Goal: Task Accomplishment & Management: Use online tool/utility

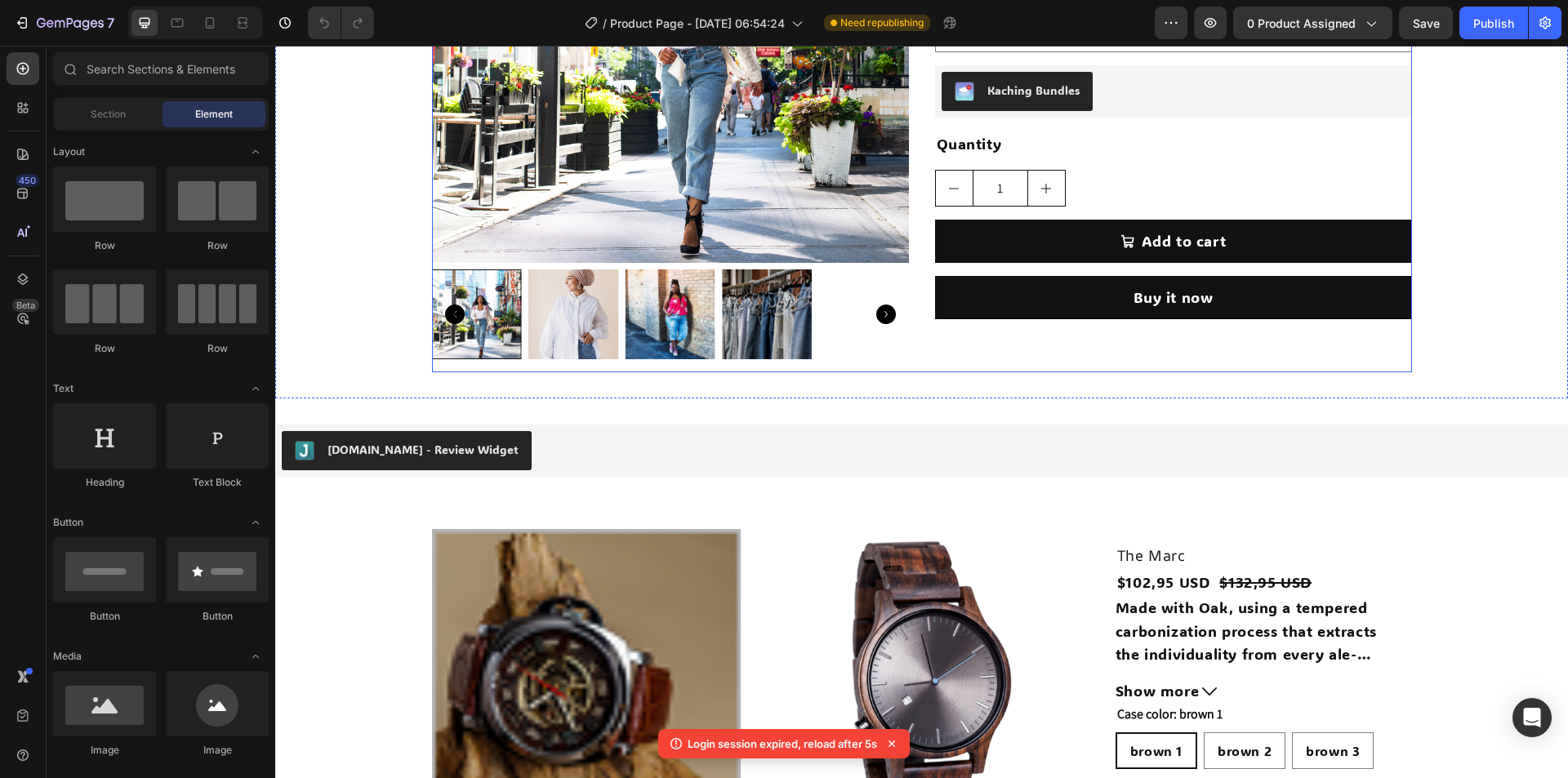
scroll to position [898, 0]
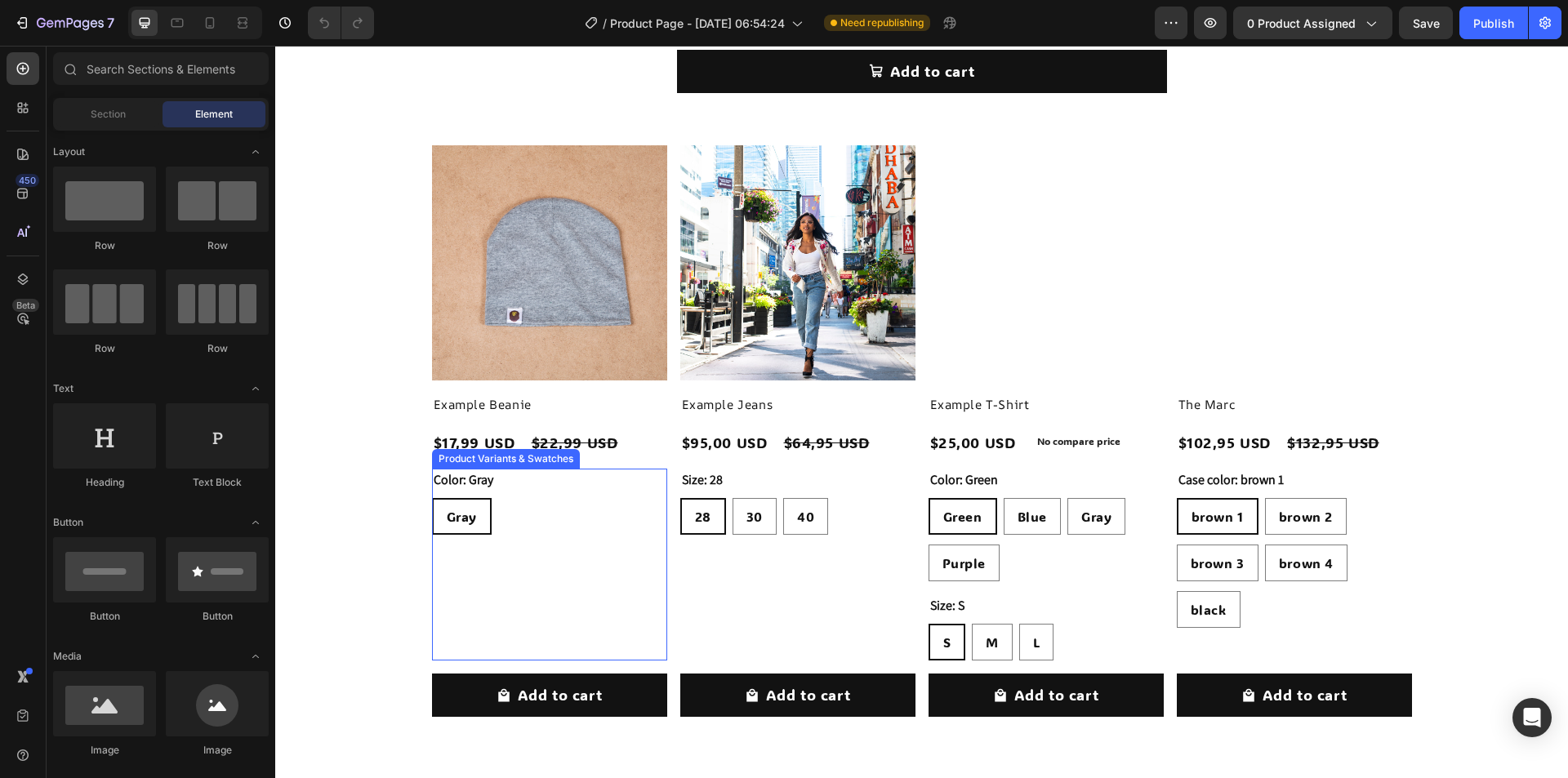
scroll to position [4140, 0]
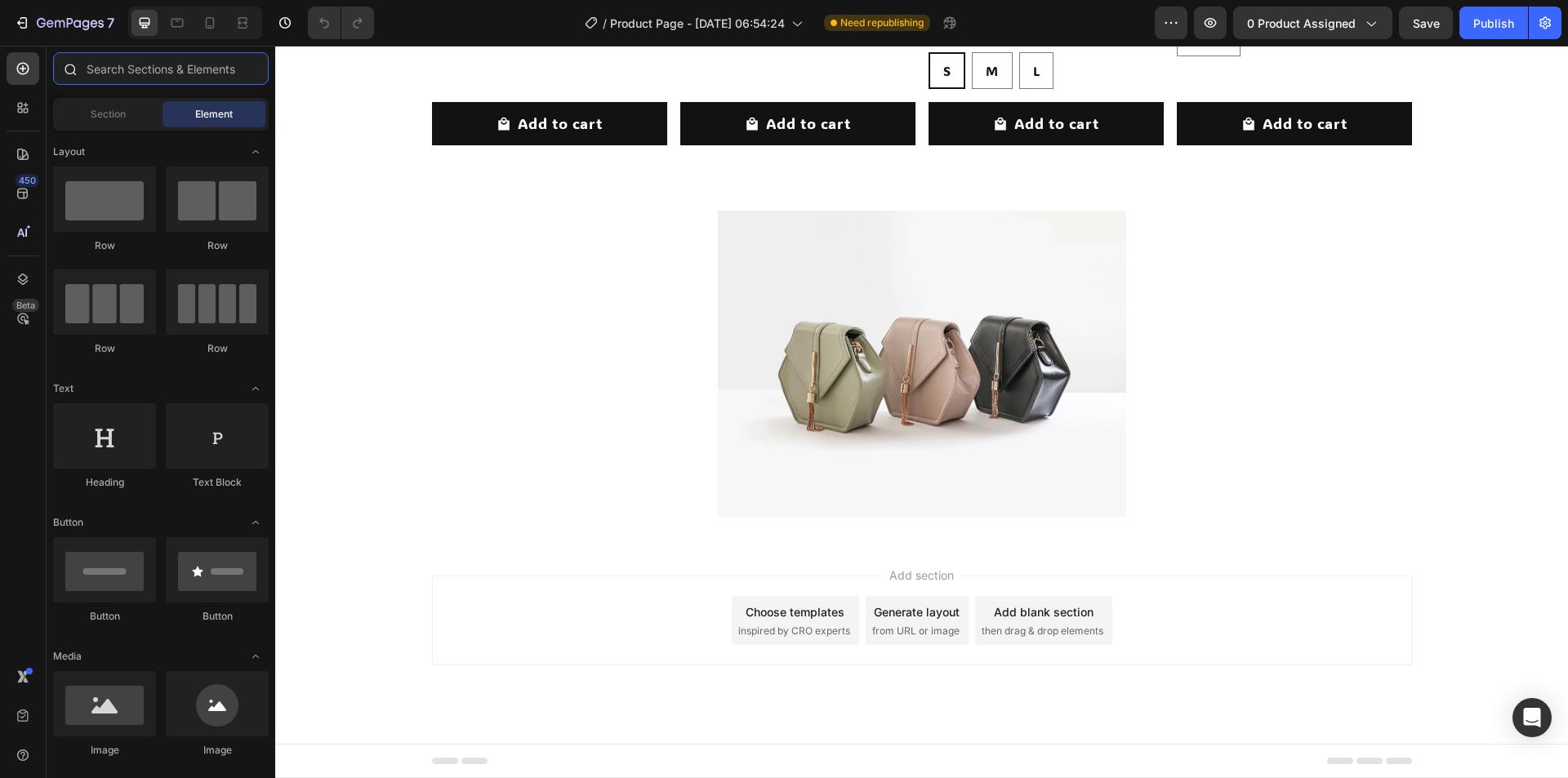
click at [110, 82] on input "text" at bounding box center [161, 69] width 216 height 33
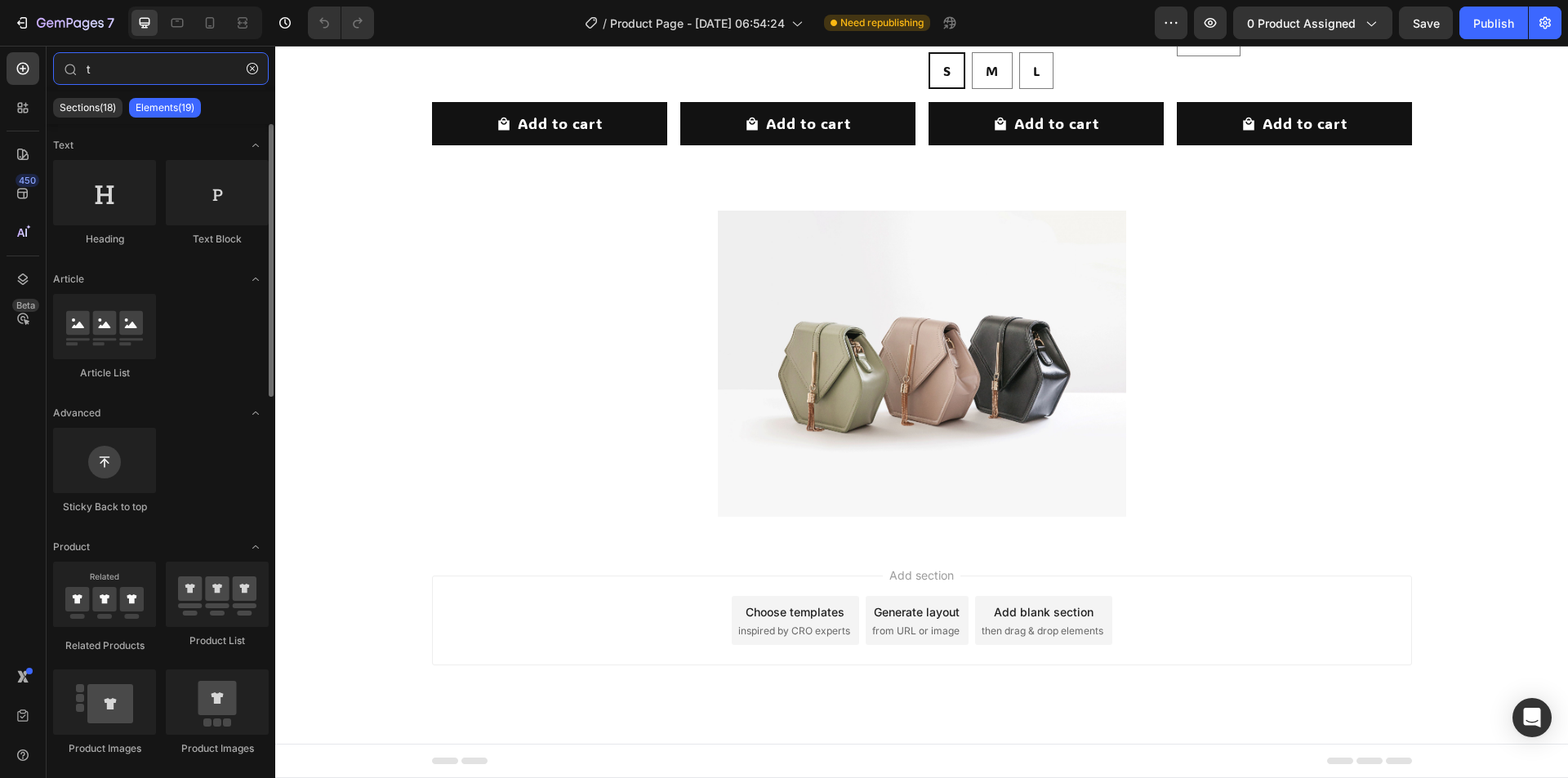
type input "t"
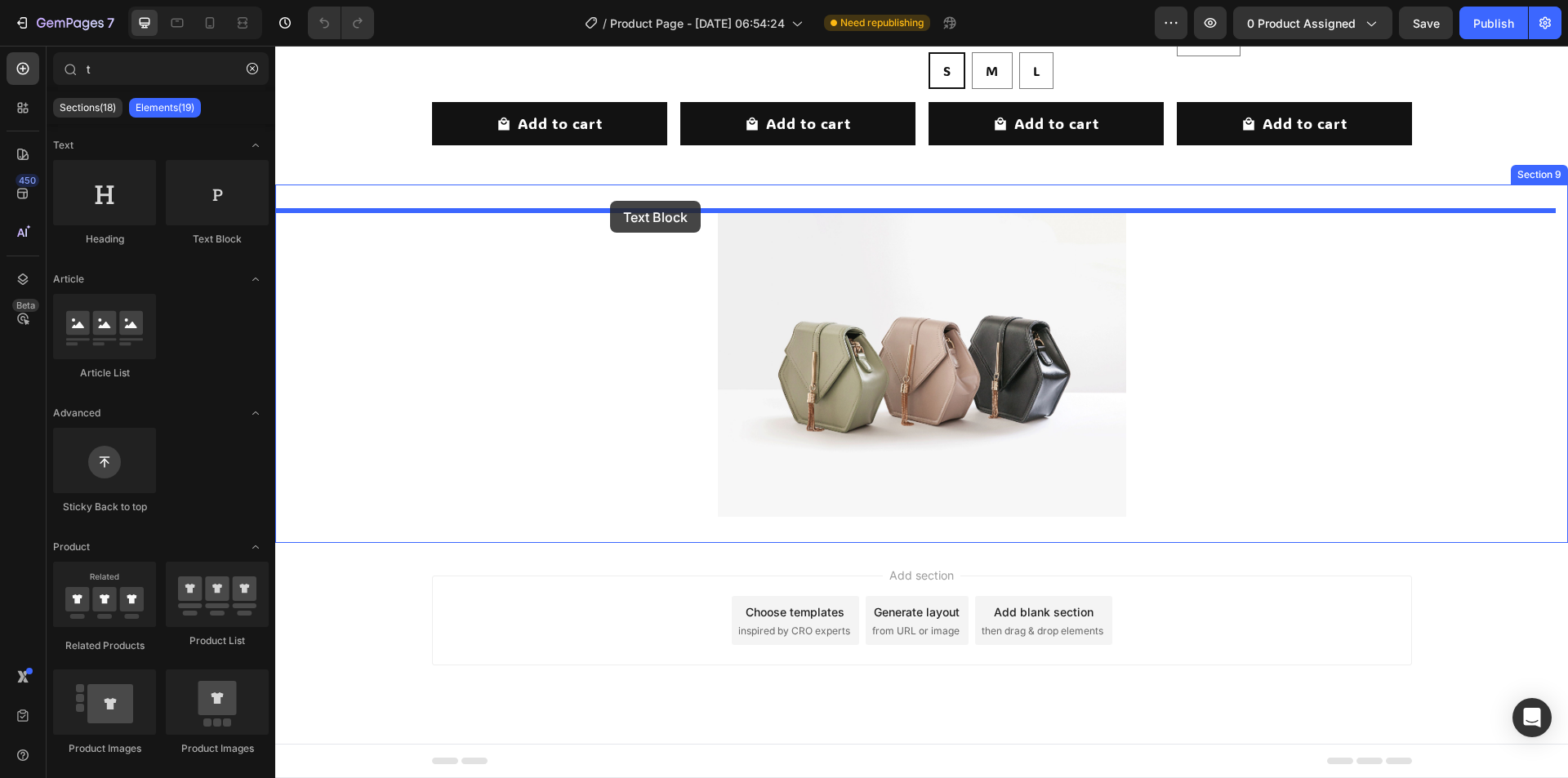
drag, startPoint x: 496, startPoint y: 275, endPoint x: 610, endPoint y: 200, distance: 136.5
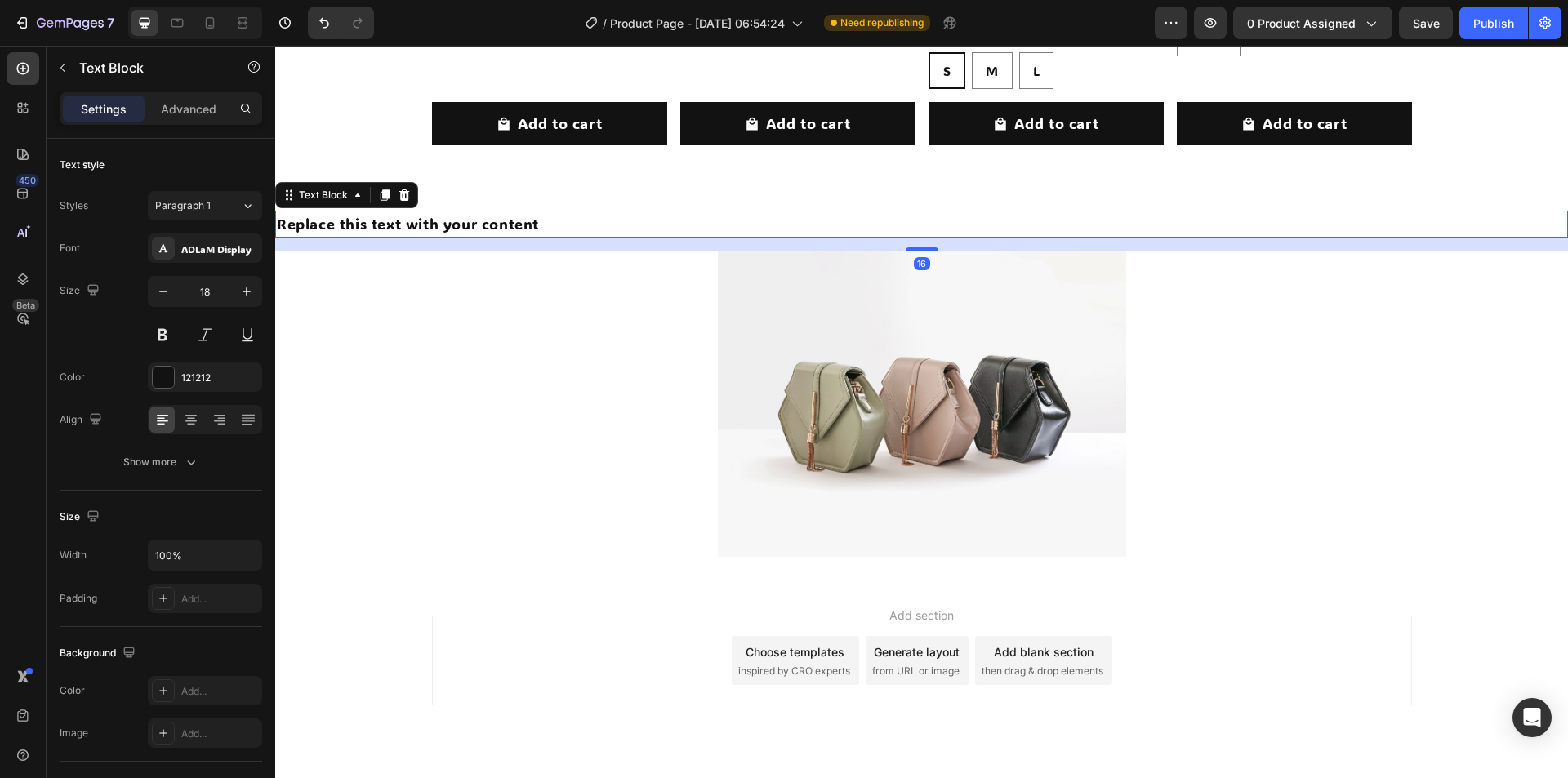
click at [443, 225] on div "Replace this text with your content" at bounding box center [922, 223] width 1292 height 27
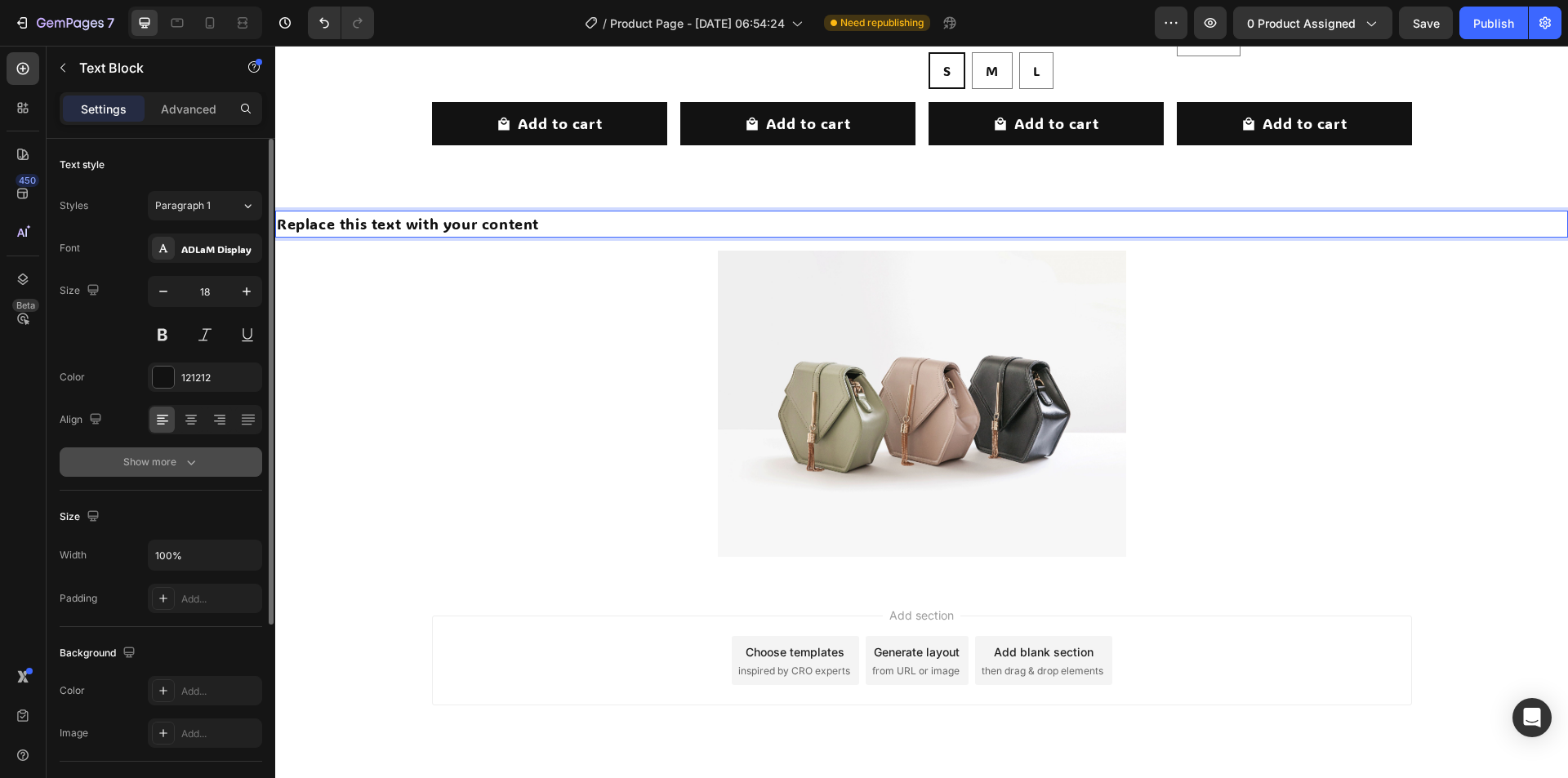
click at [157, 459] on div "Show more" at bounding box center [161, 462] width 76 height 16
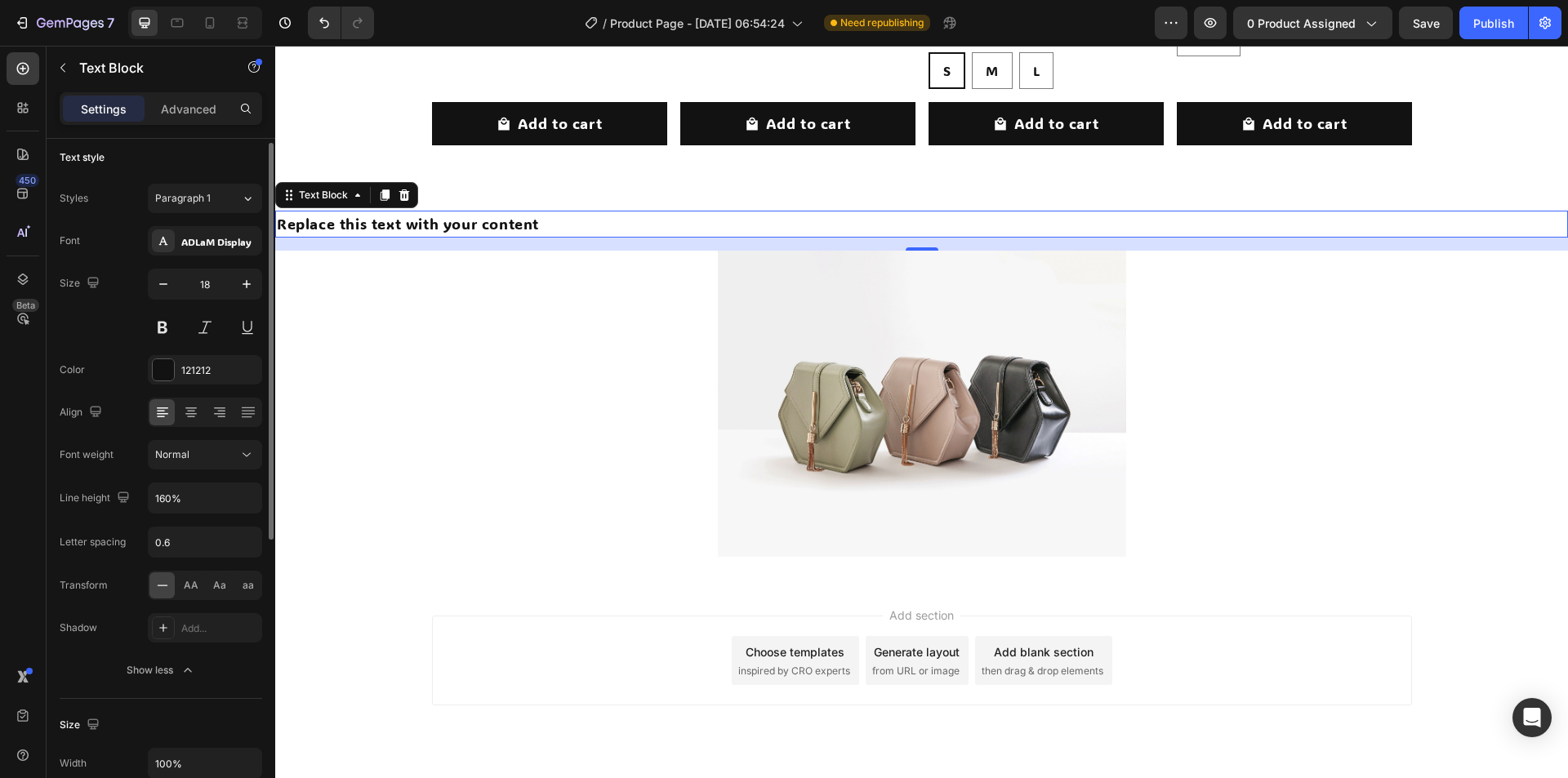
scroll to position [0, 0]
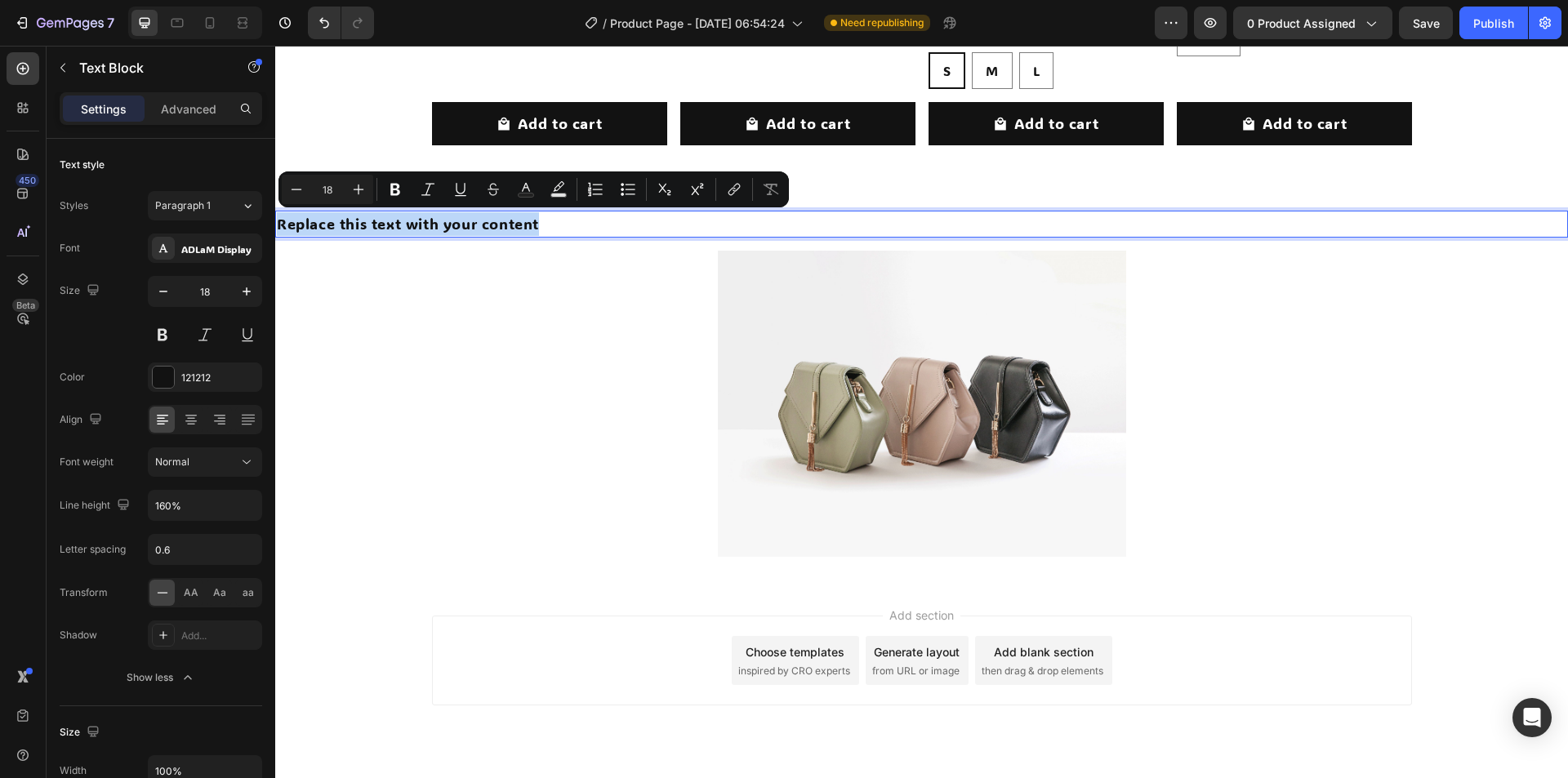
click at [538, 224] on p "Replace this text with your content" at bounding box center [921, 224] width 1290 height 24
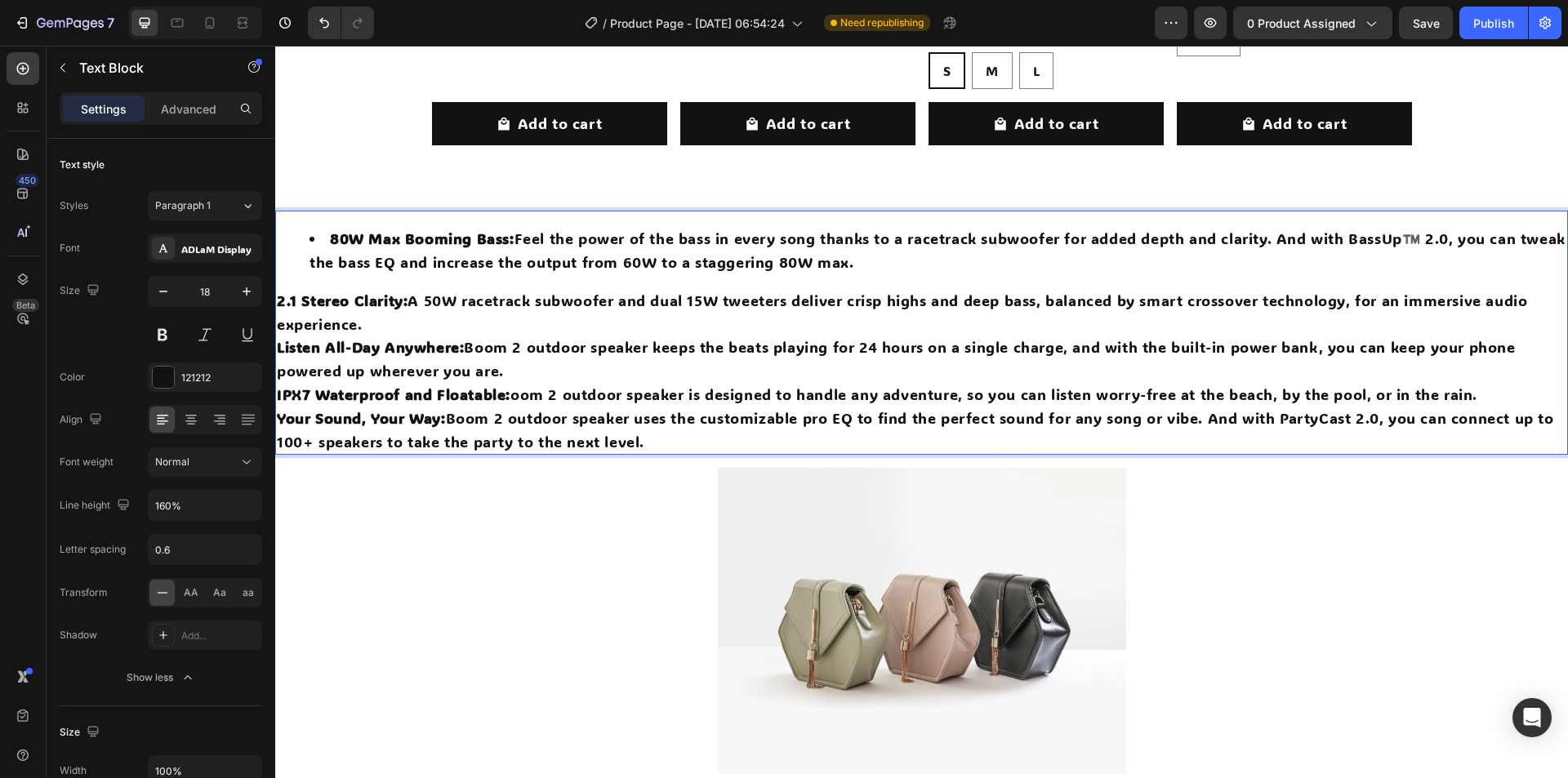
click at [316, 232] on li "80W Max Booming Bass: Feel the power of the bass in every song thanks to a race…" at bounding box center [937, 251] width 1257 height 48
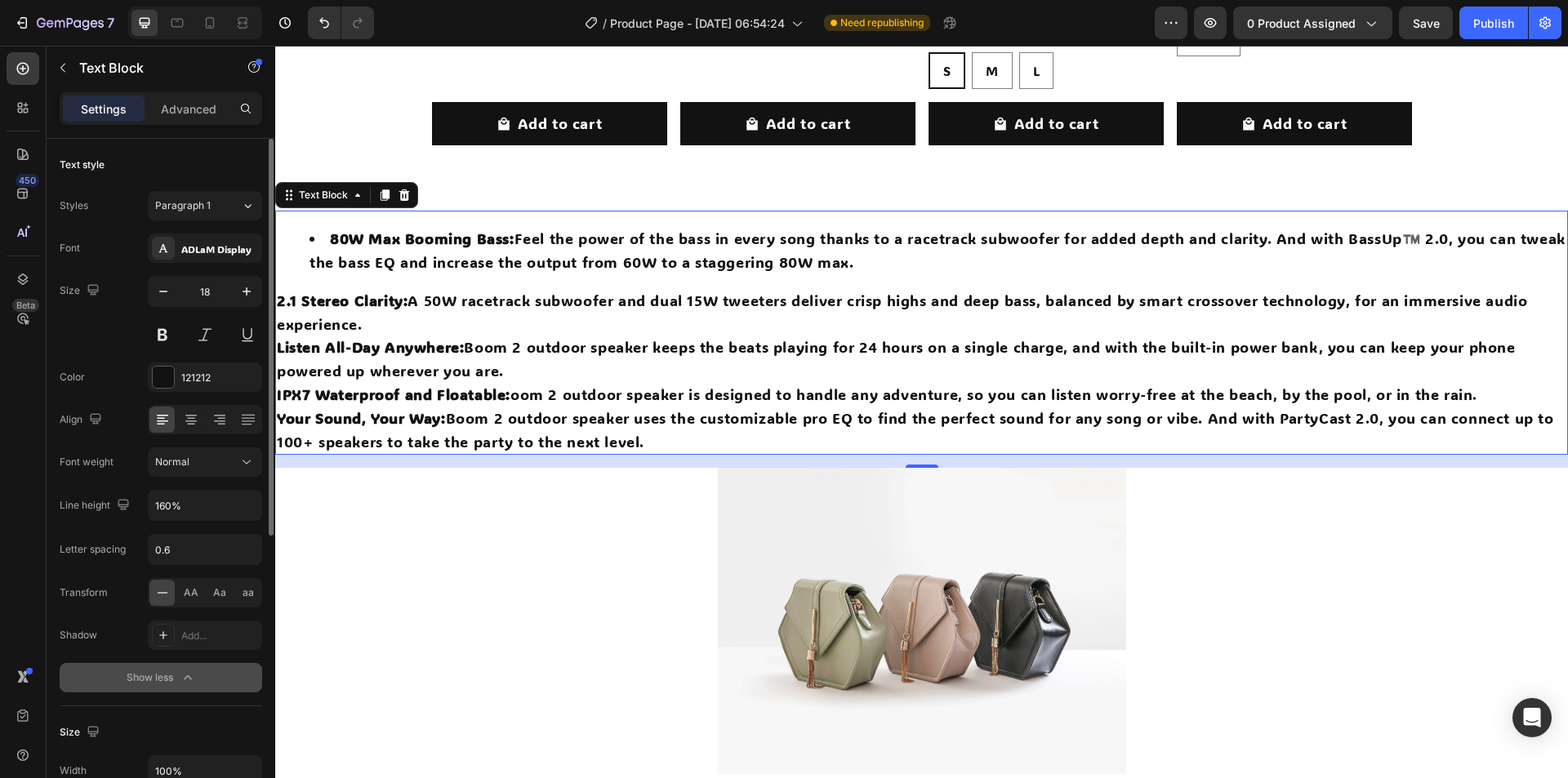
click at [168, 686] on button "Show less" at bounding box center [160, 677] width 202 height 29
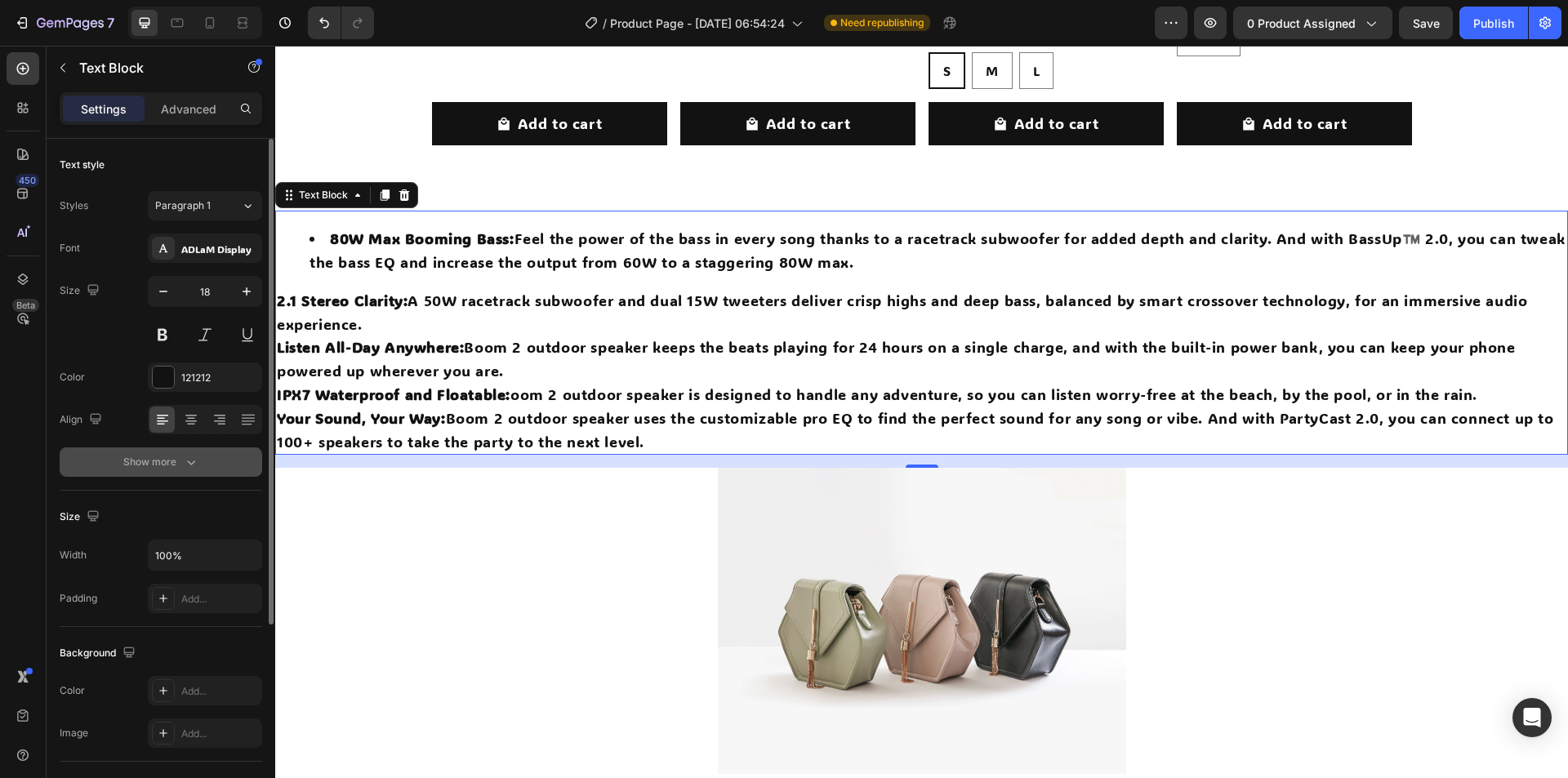
click at [181, 459] on div "Show more" at bounding box center [161, 462] width 76 height 16
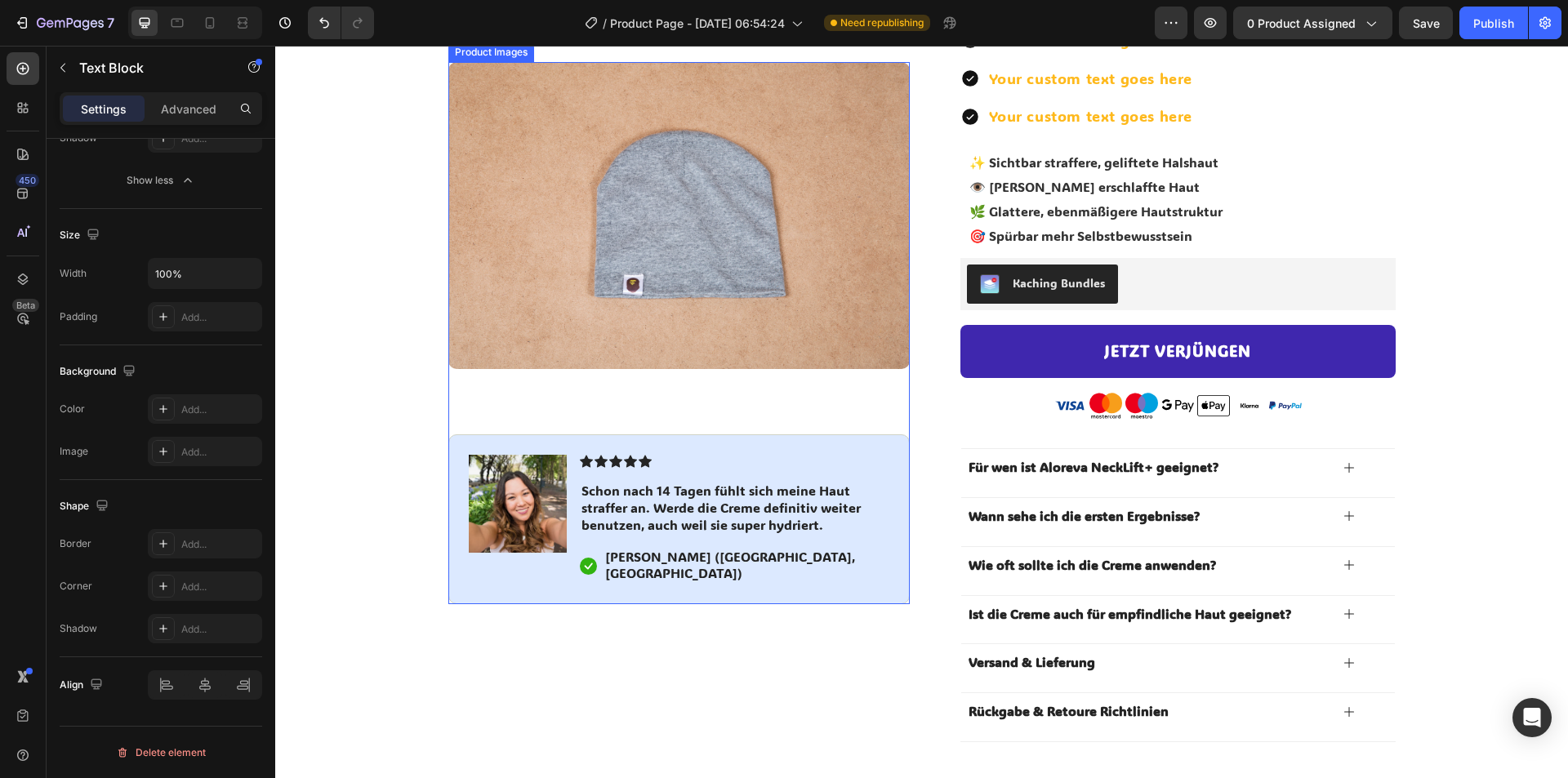
scroll to position [2262, 0]
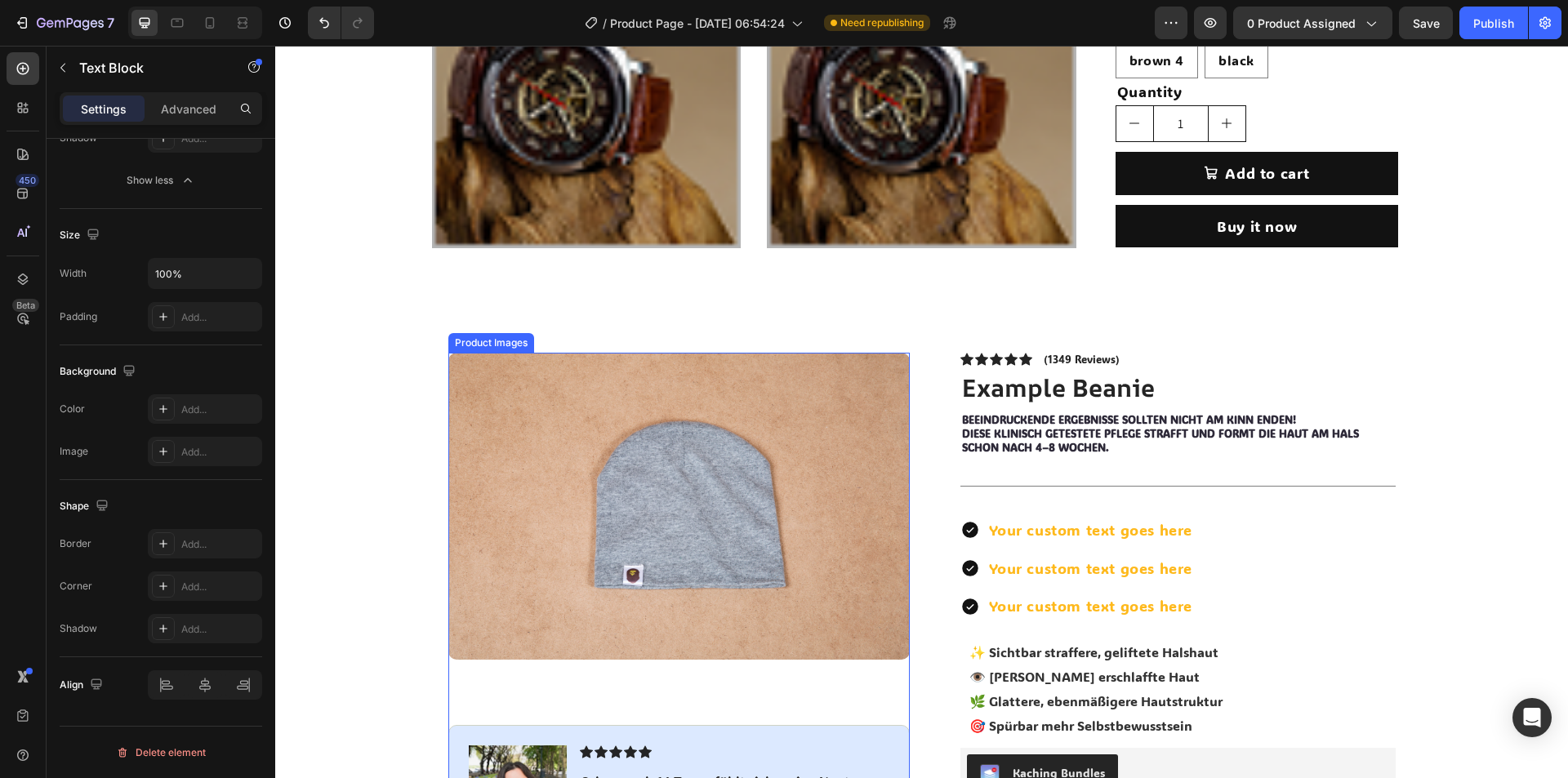
click at [592, 474] on img at bounding box center [679, 506] width 461 height 308
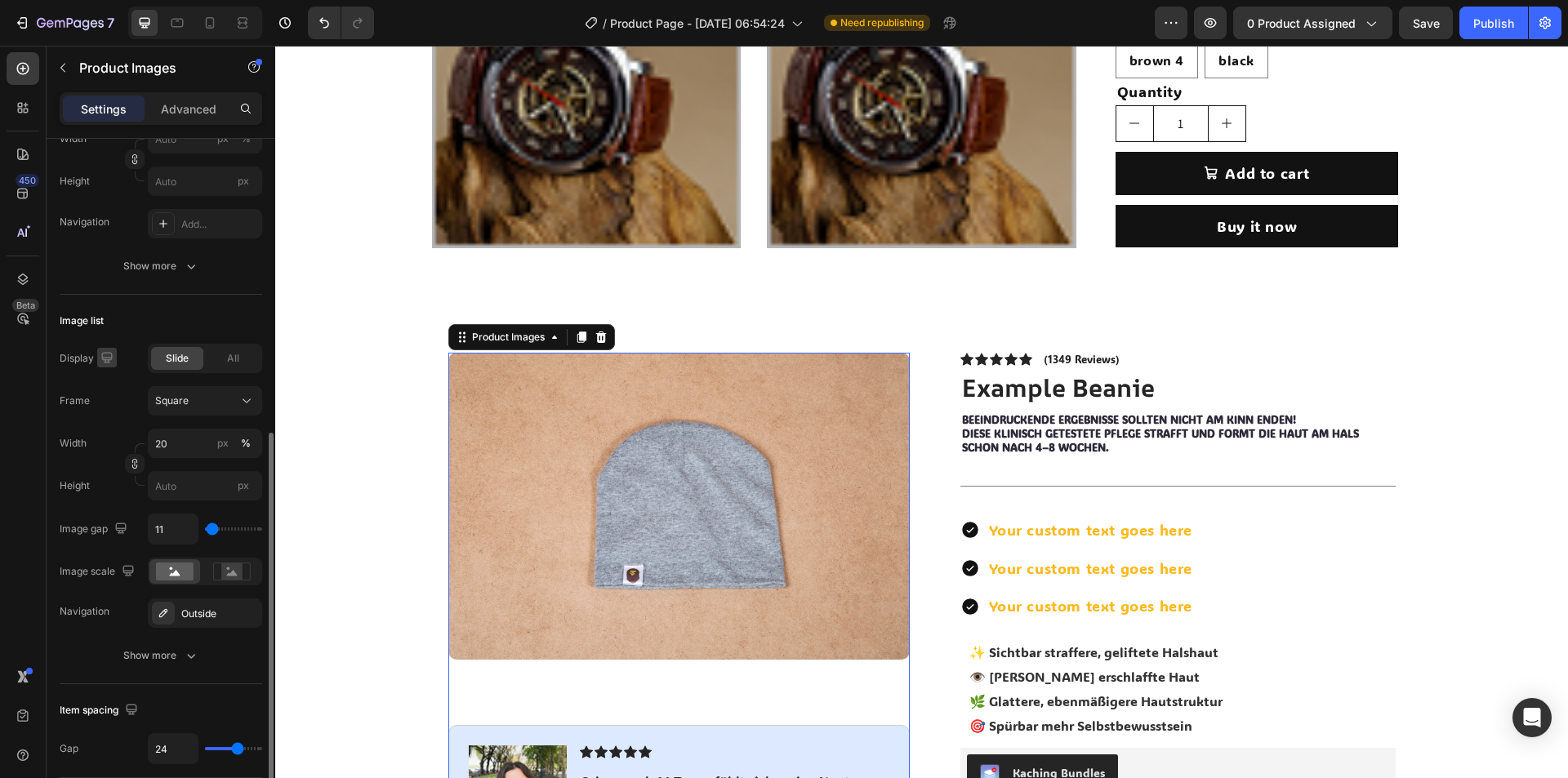
scroll to position [408, 0]
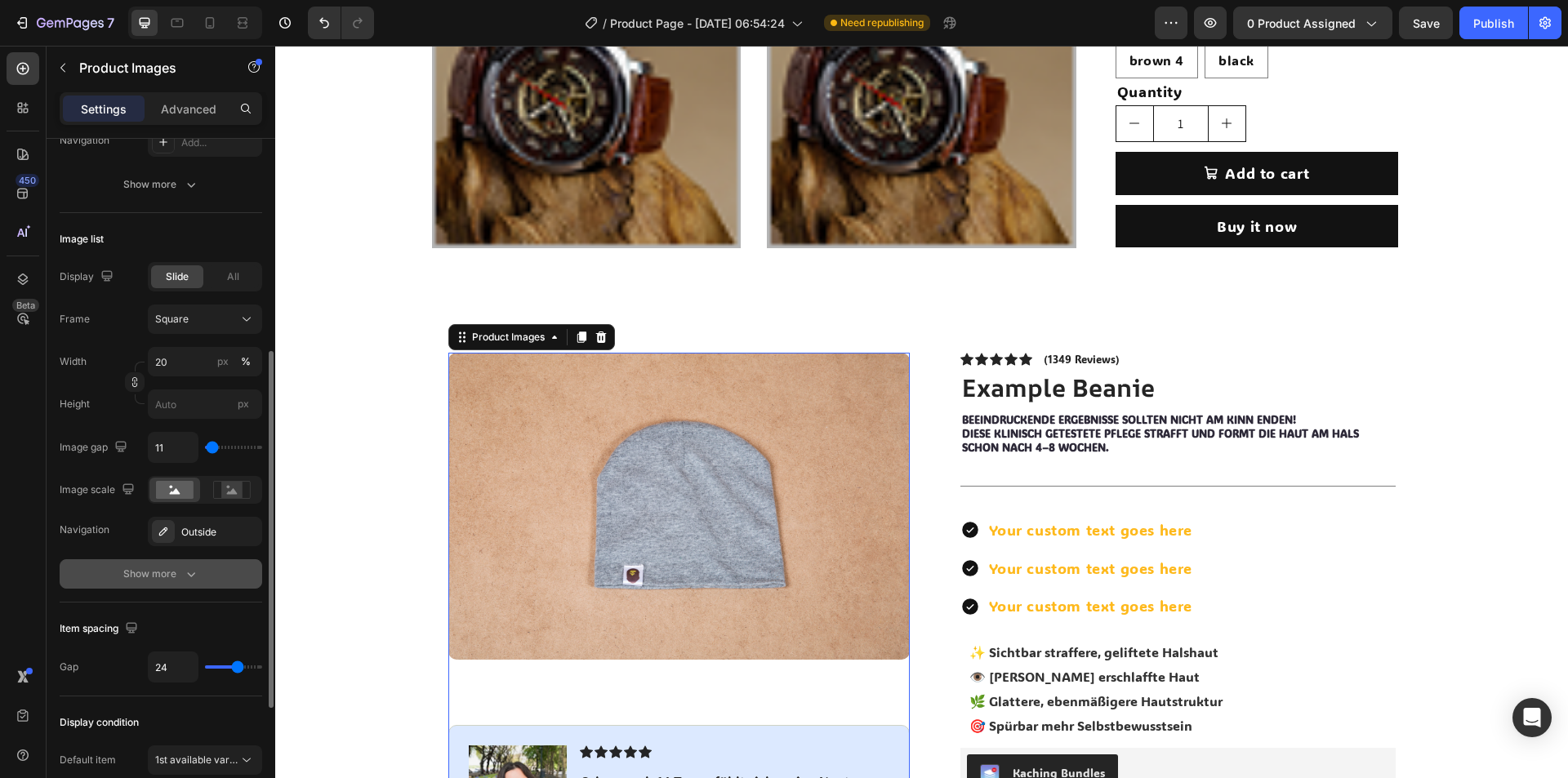
click at [160, 580] on div "Show more" at bounding box center [161, 574] width 76 height 16
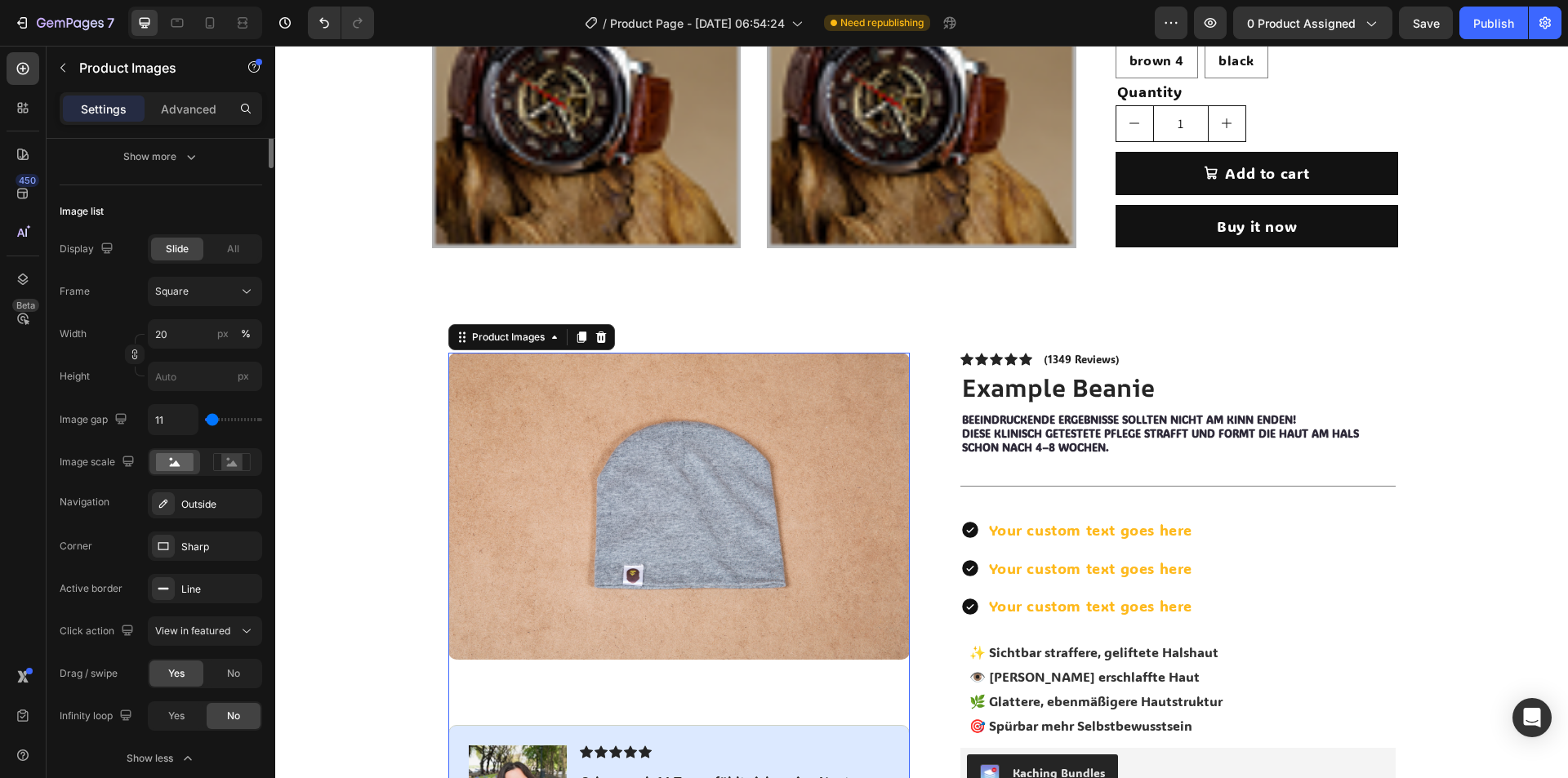
scroll to position [110, 0]
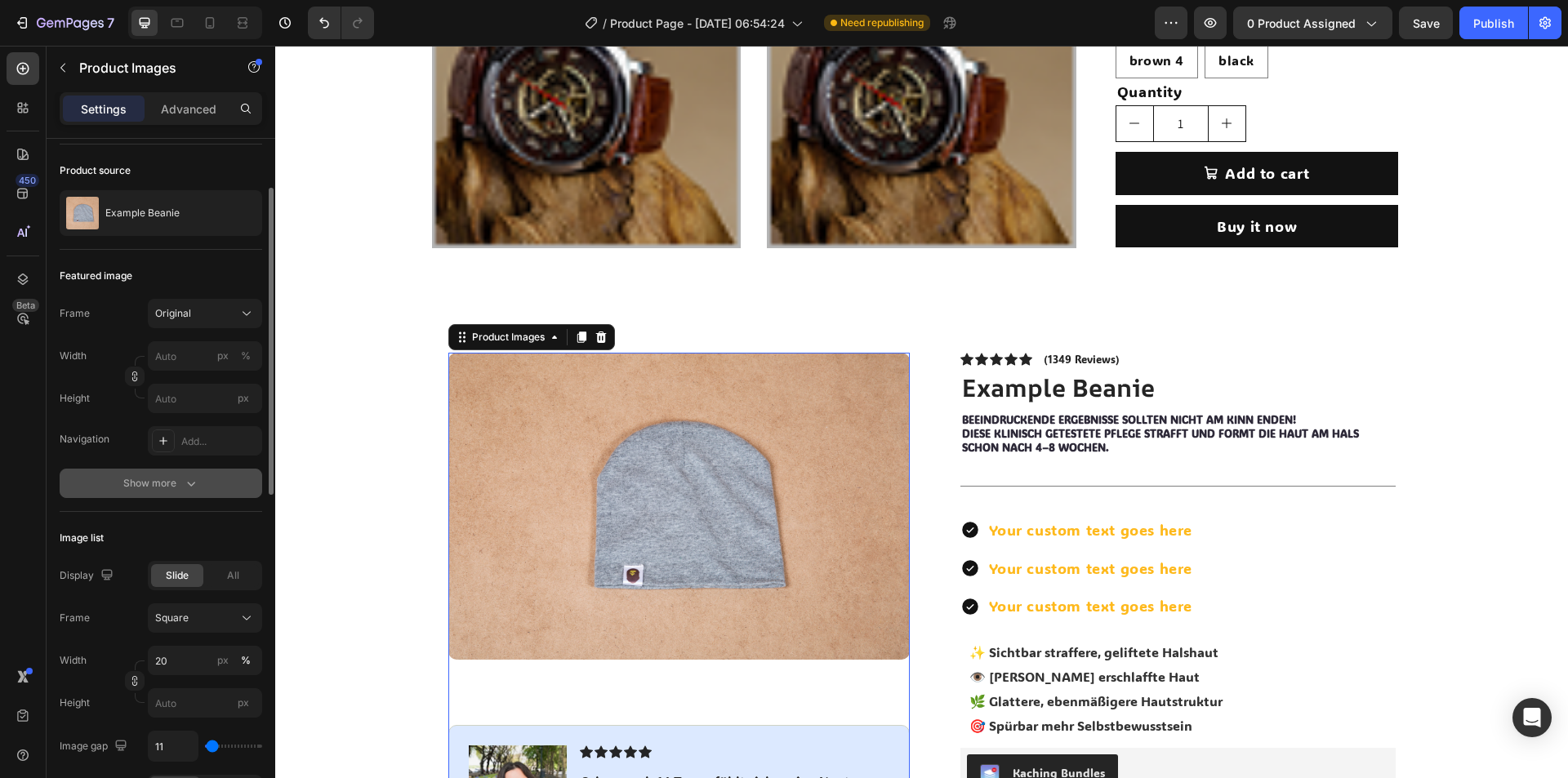
click at [152, 478] on div "Show more" at bounding box center [161, 483] width 76 height 16
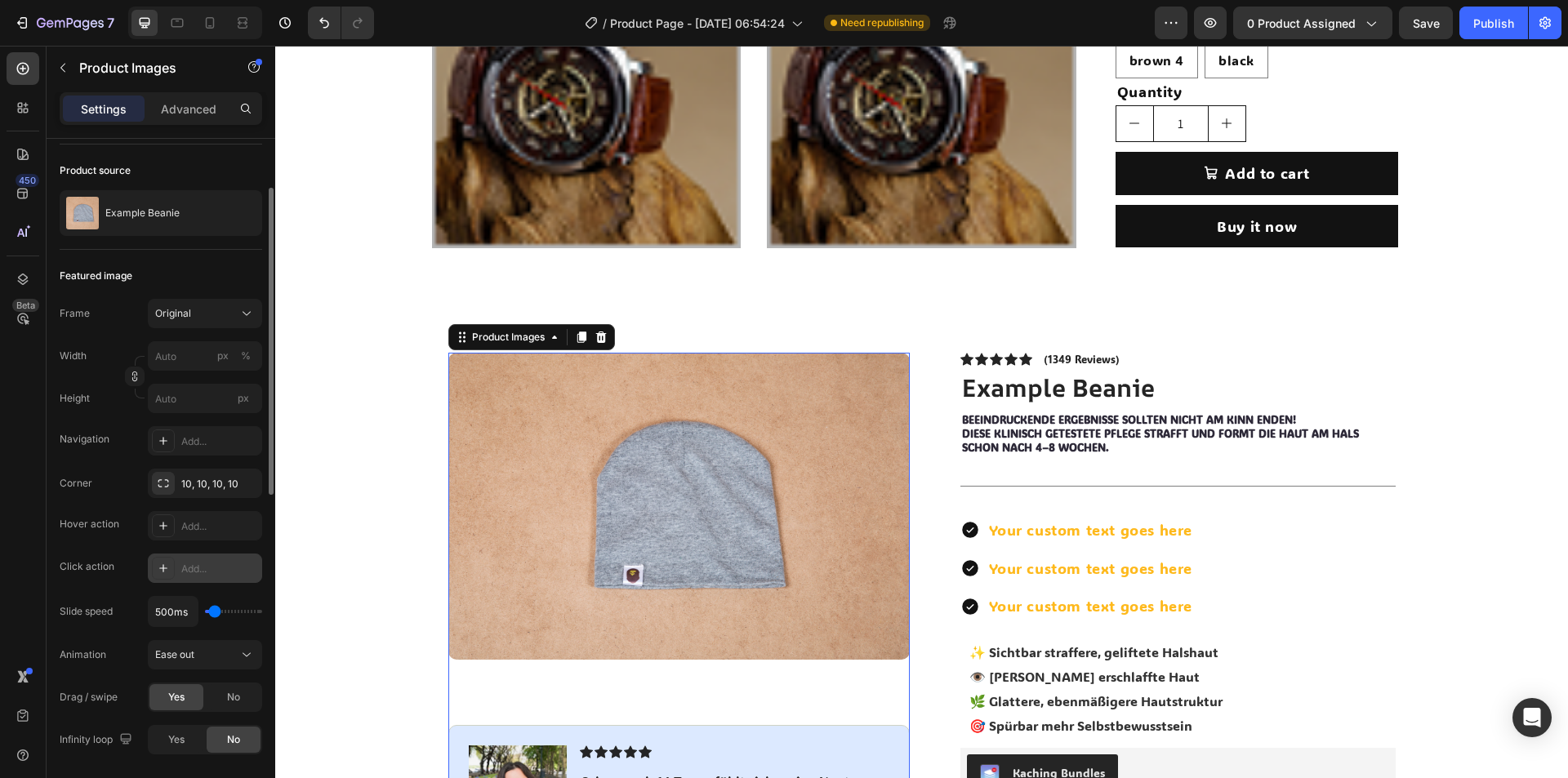
click at [209, 565] on div "Add..." at bounding box center [220, 569] width 77 height 15
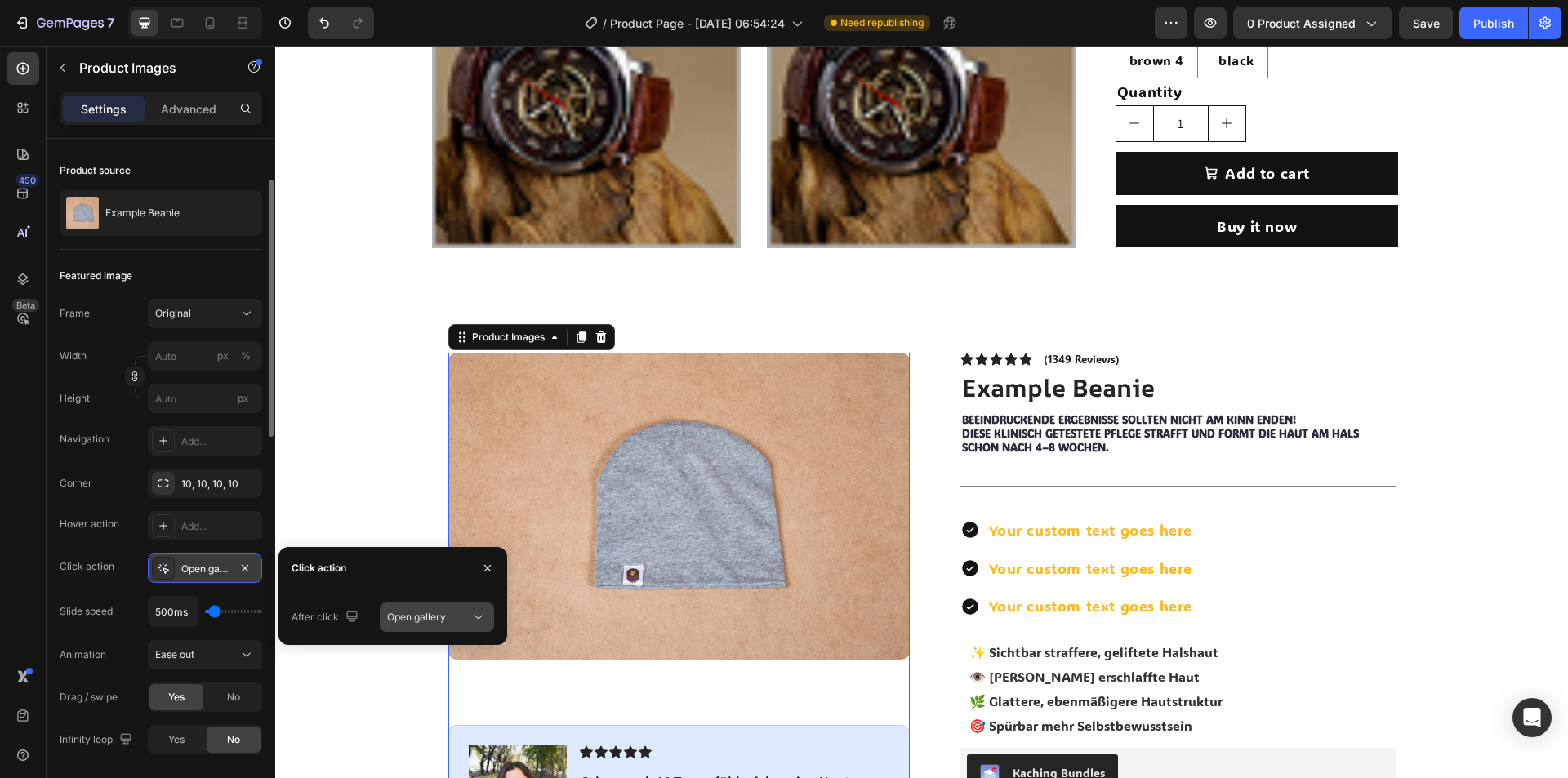
click at [420, 620] on span "Open gallery" at bounding box center [416, 616] width 59 height 12
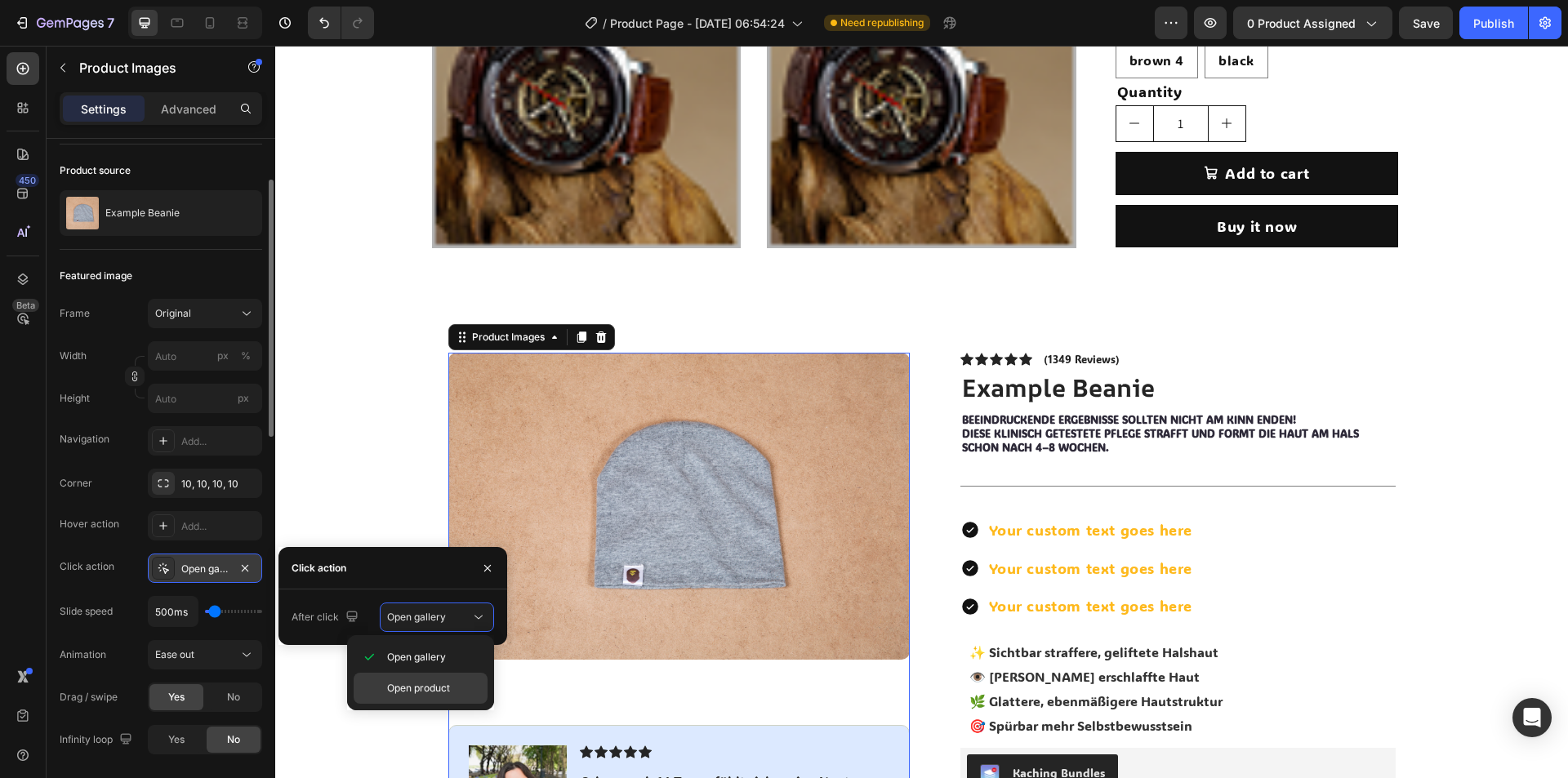
click at [411, 685] on span "Open product" at bounding box center [418, 688] width 63 height 15
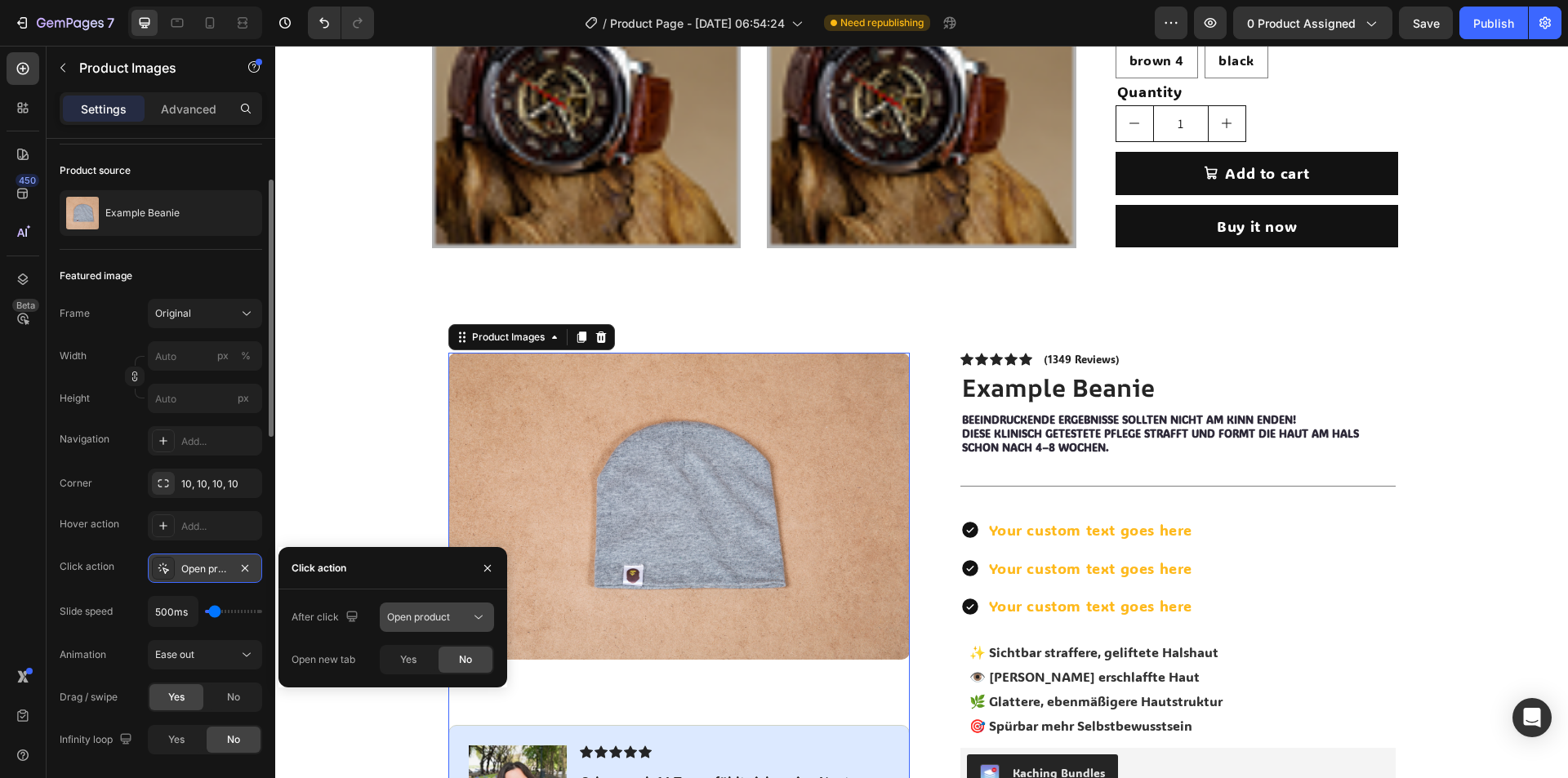
click at [450, 618] on span "Open product" at bounding box center [418, 616] width 63 height 12
click at [411, 659] on span "Open gallery" at bounding box center [416, 657] width 59 height 15
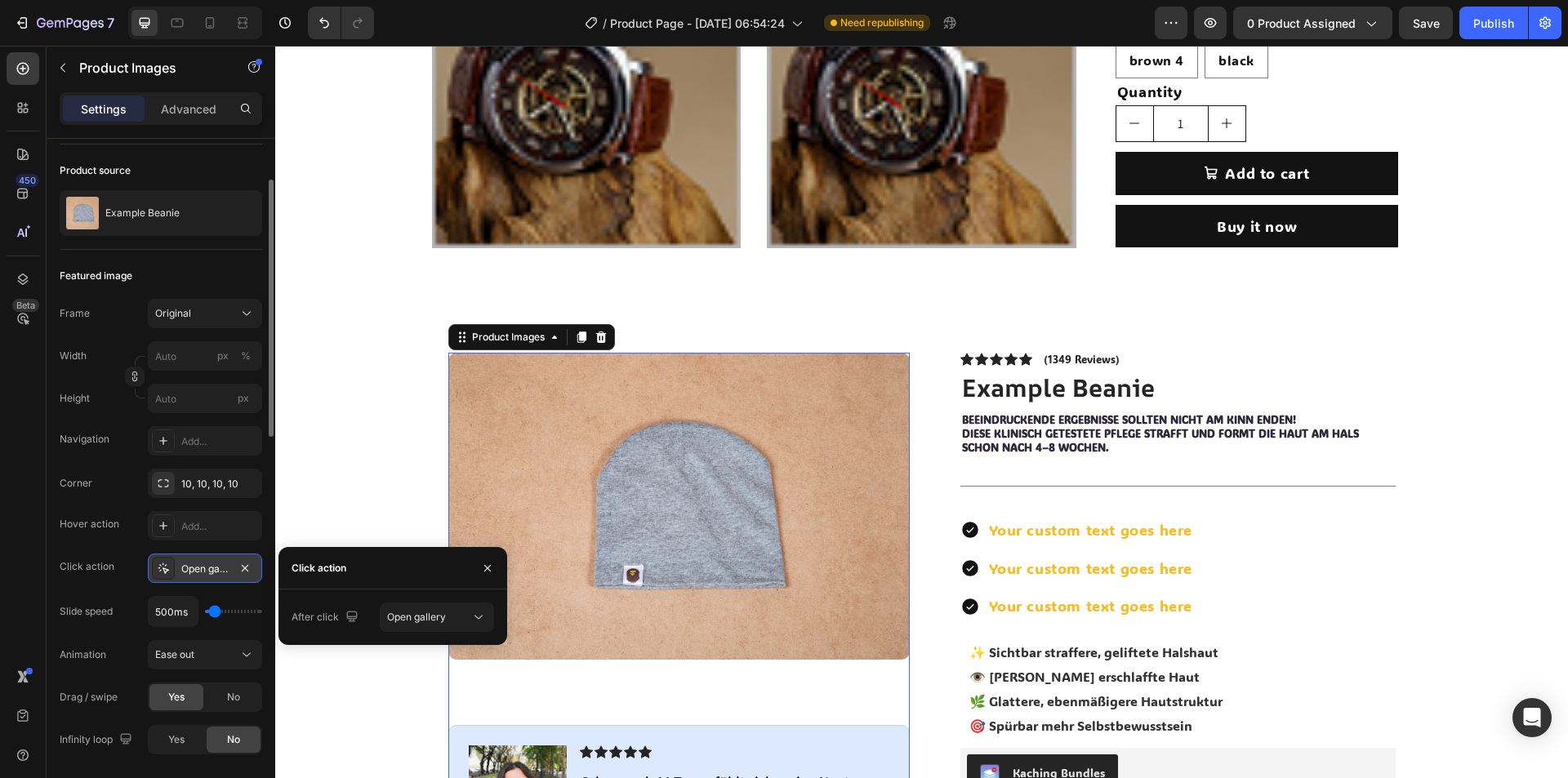
click at [145, 550] on div "Corner 10, 10, 10, 10 Hover action Add... Click action Open gallery Slide speed…" at bounding box center [160, 611] width 202 height 286
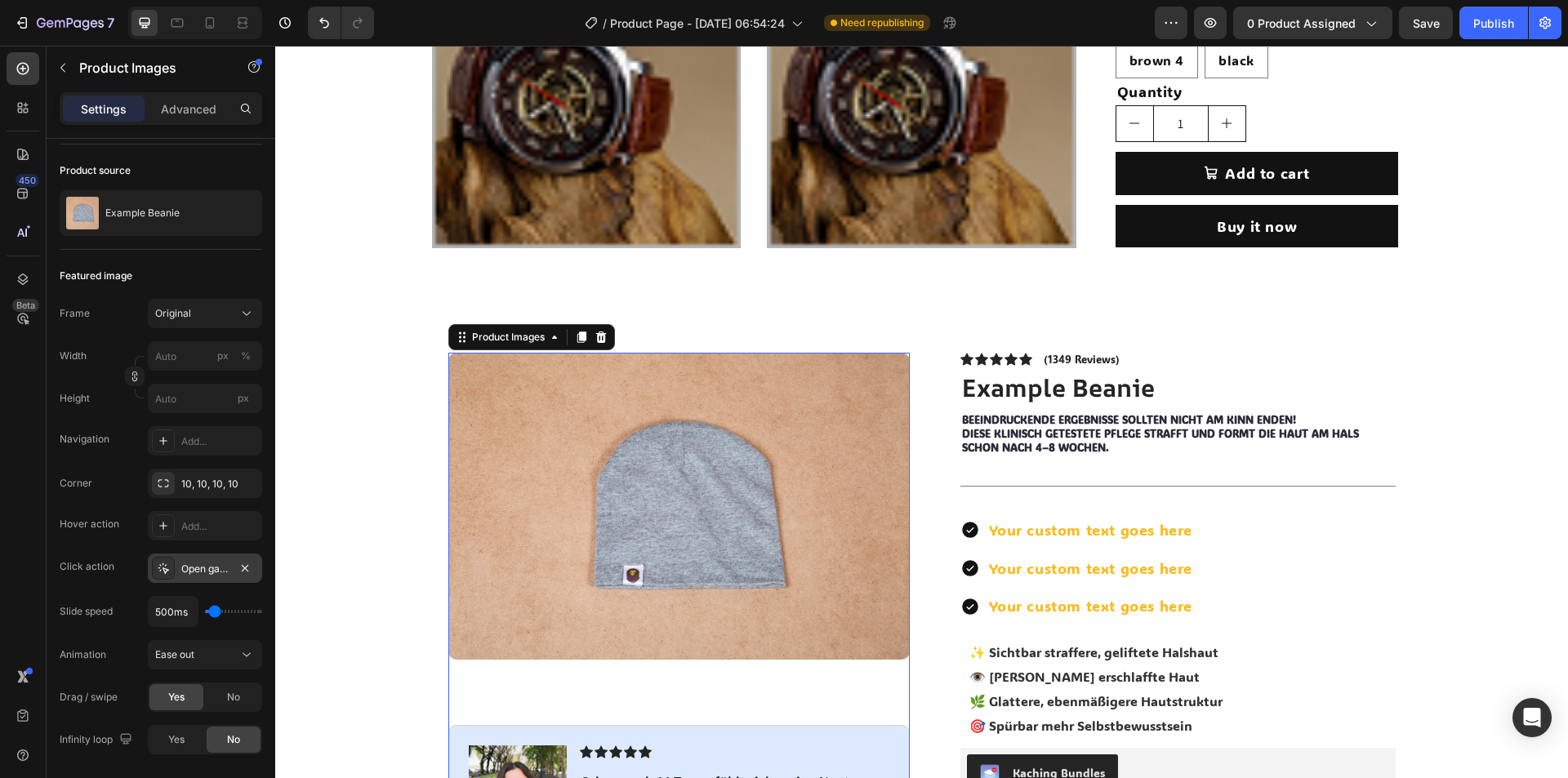
click at [703, 542] on img at bounding box center [679, 506] width 461 height 308
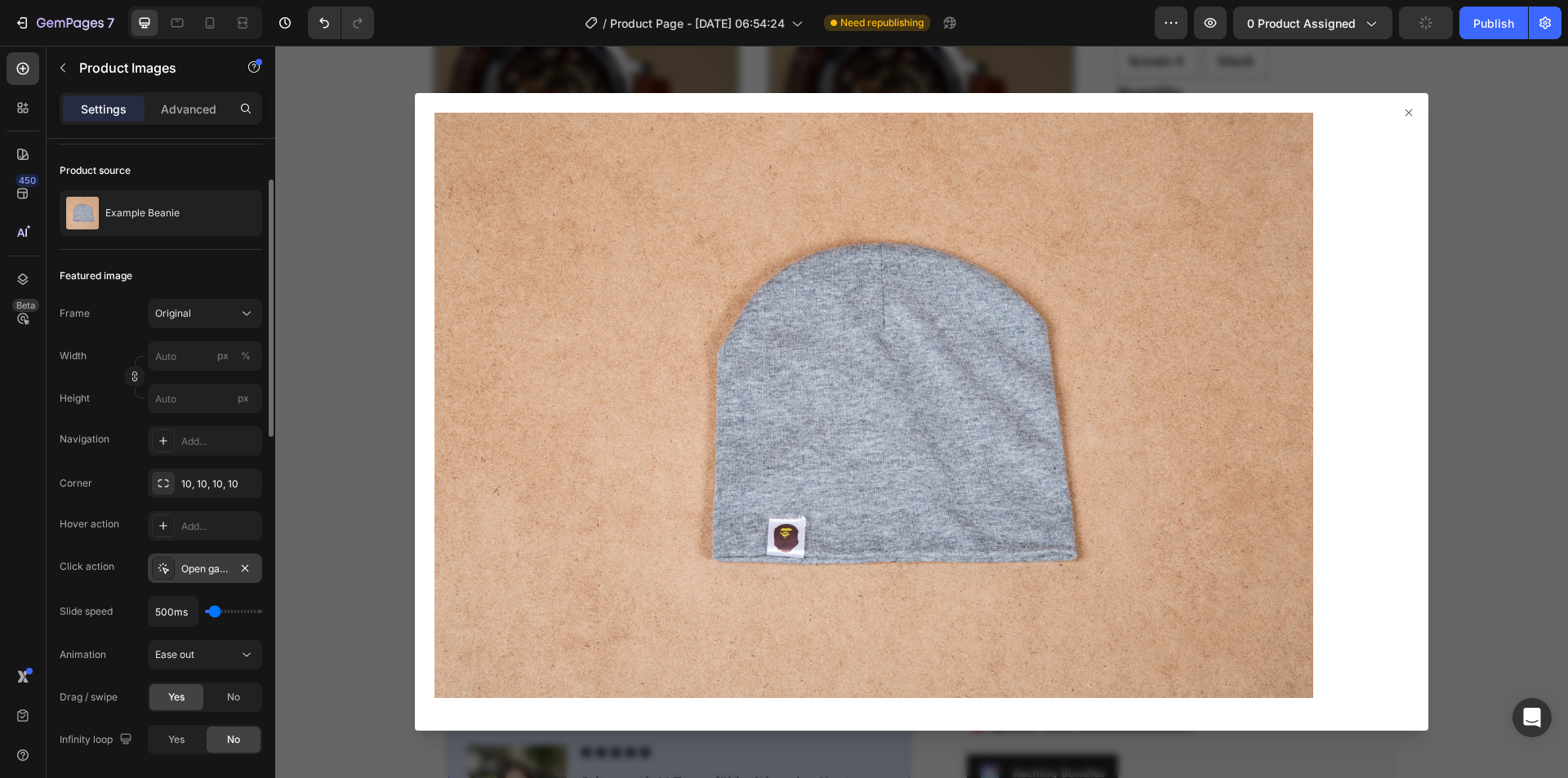
click at [115, 512] on div "Hover action" at bounding box center [89, 524] width 59 height 27
click at [181, 524] on div "Add..." at bounding box center [204, 526] width 114 height 29
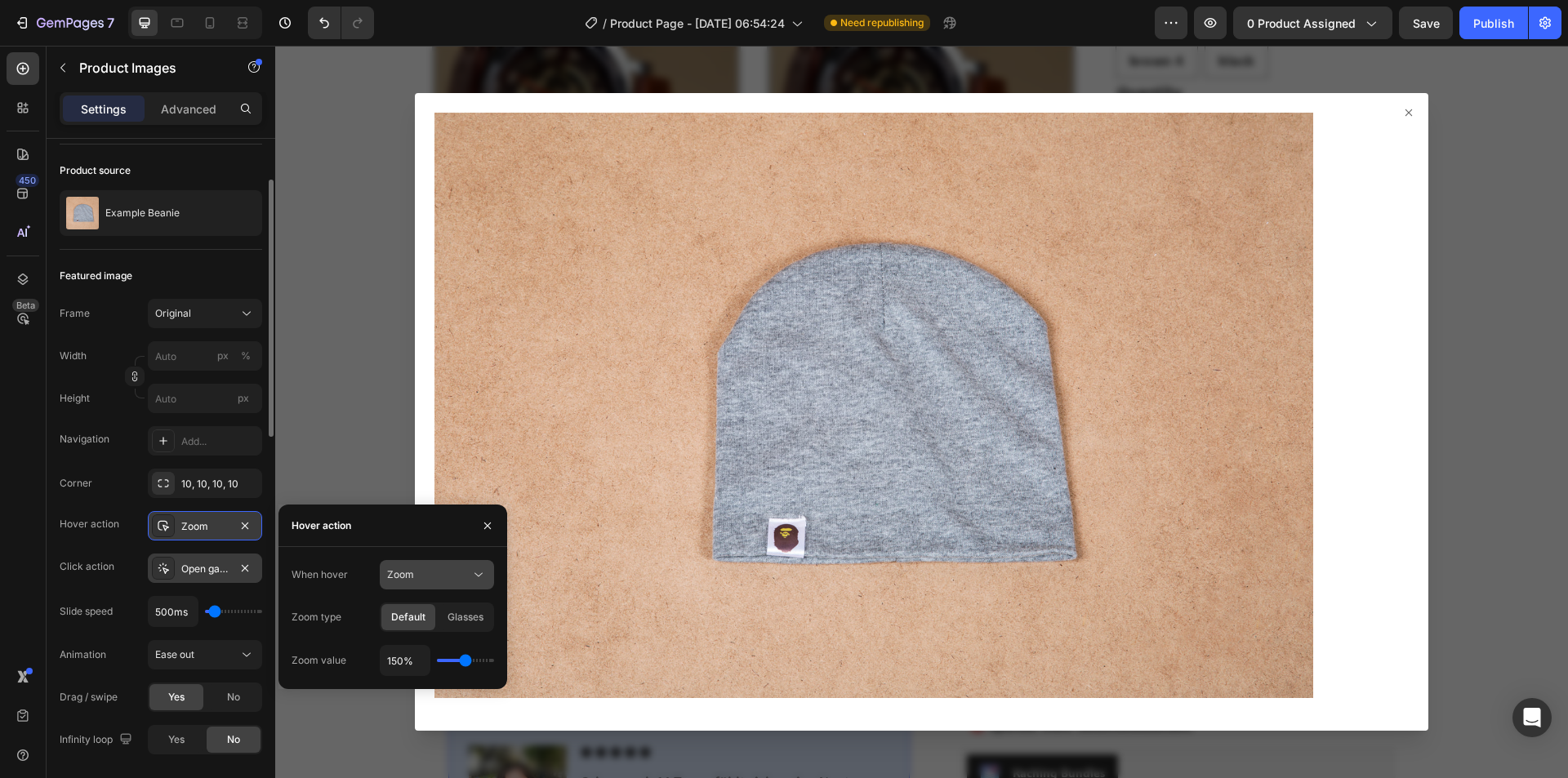
click at [439, 576] on div "Zoom" at bounding box center [428, 575] width 83 height 15
click at [1392, 119] on div at bounding box center [921, 405] width 1000 height 587
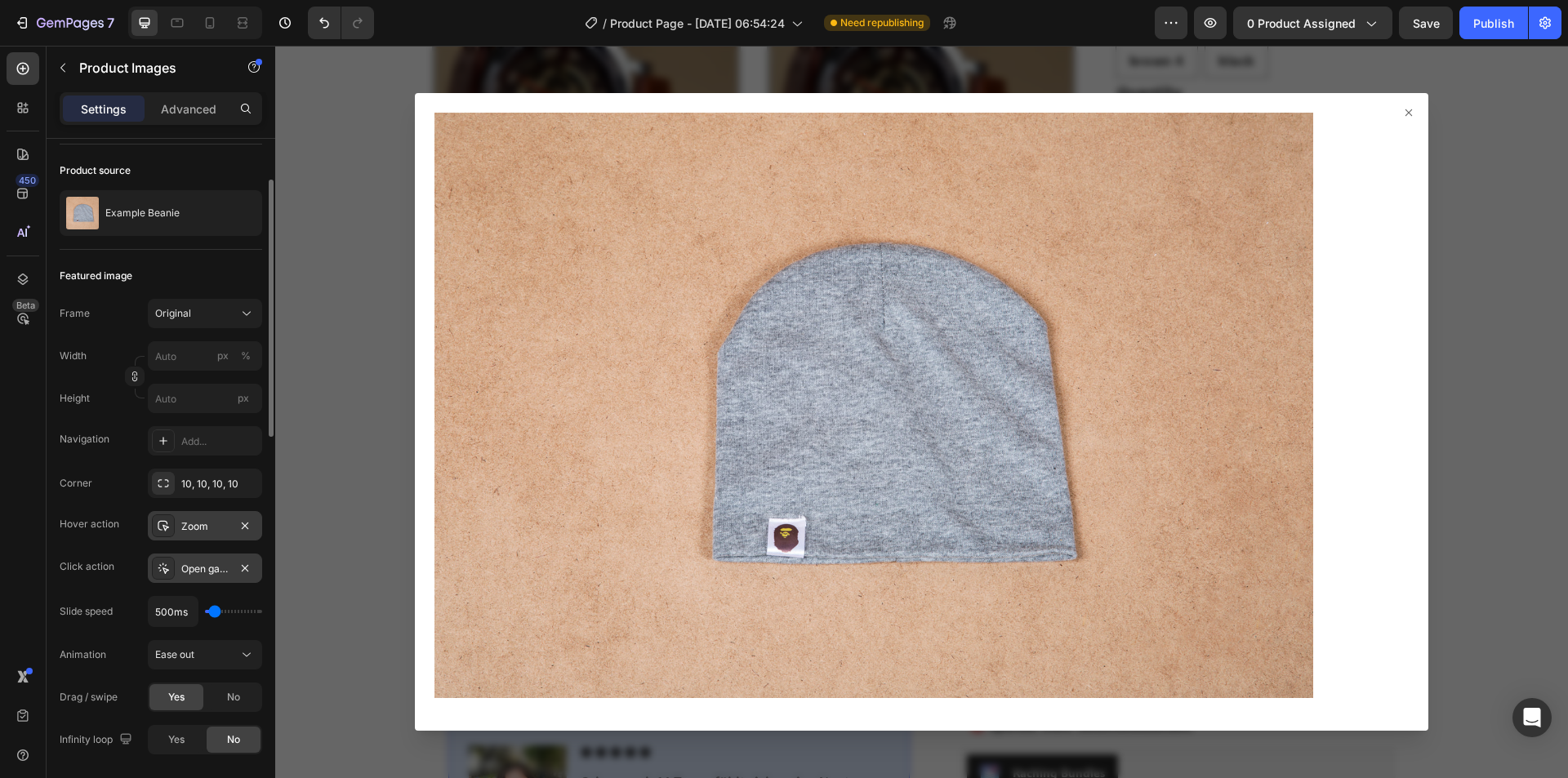
click at [1402, 113] on icon at bounding box center [1409, 113] width 13 height 13
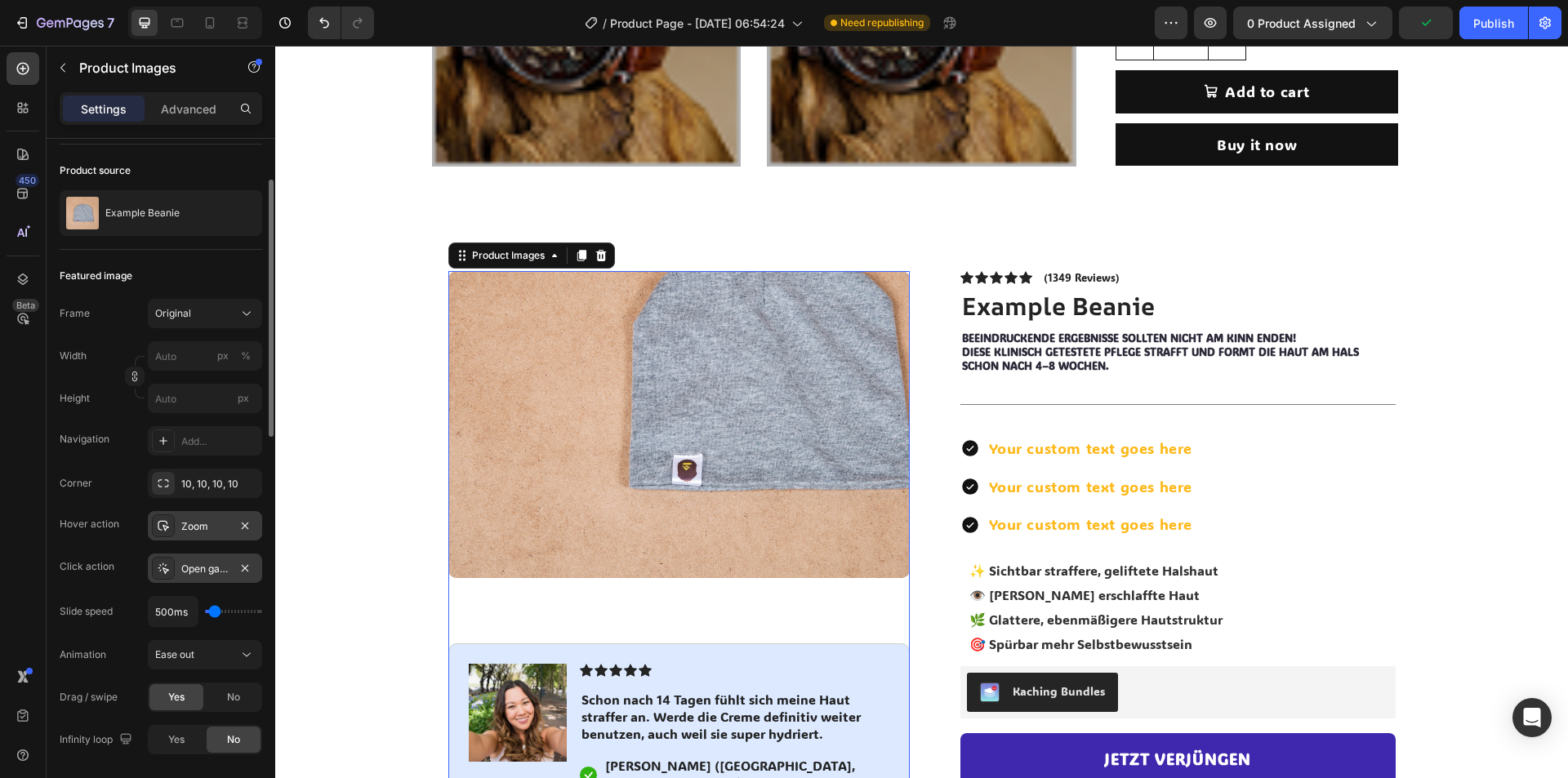
scroll to position [2507, 0]
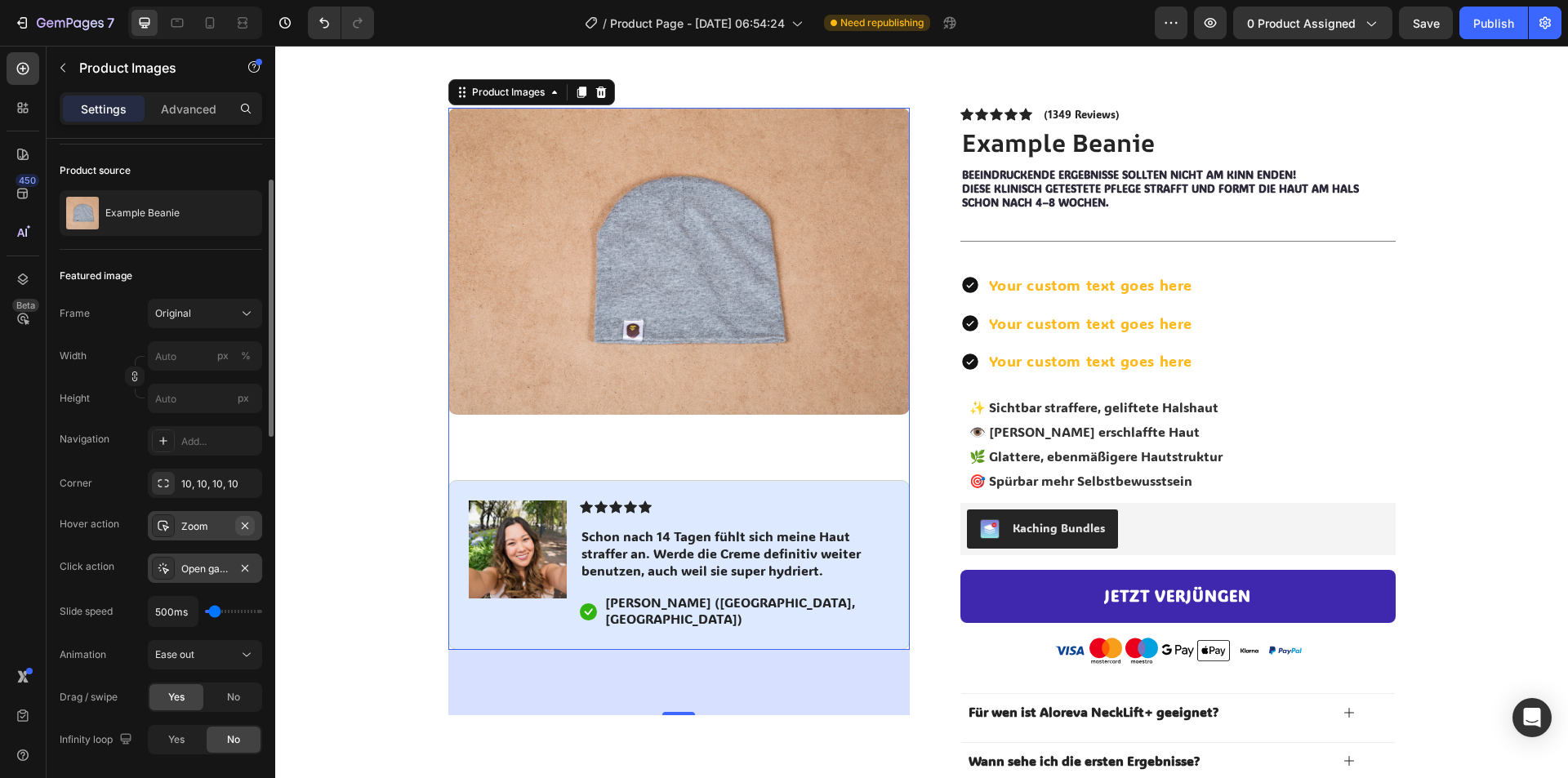
click at [239, 529] on icon "button" at bounding box center [245, 525] width 13 height 13
click at [571, 375] on img at bounding box center [679, 262] width 461 height 308
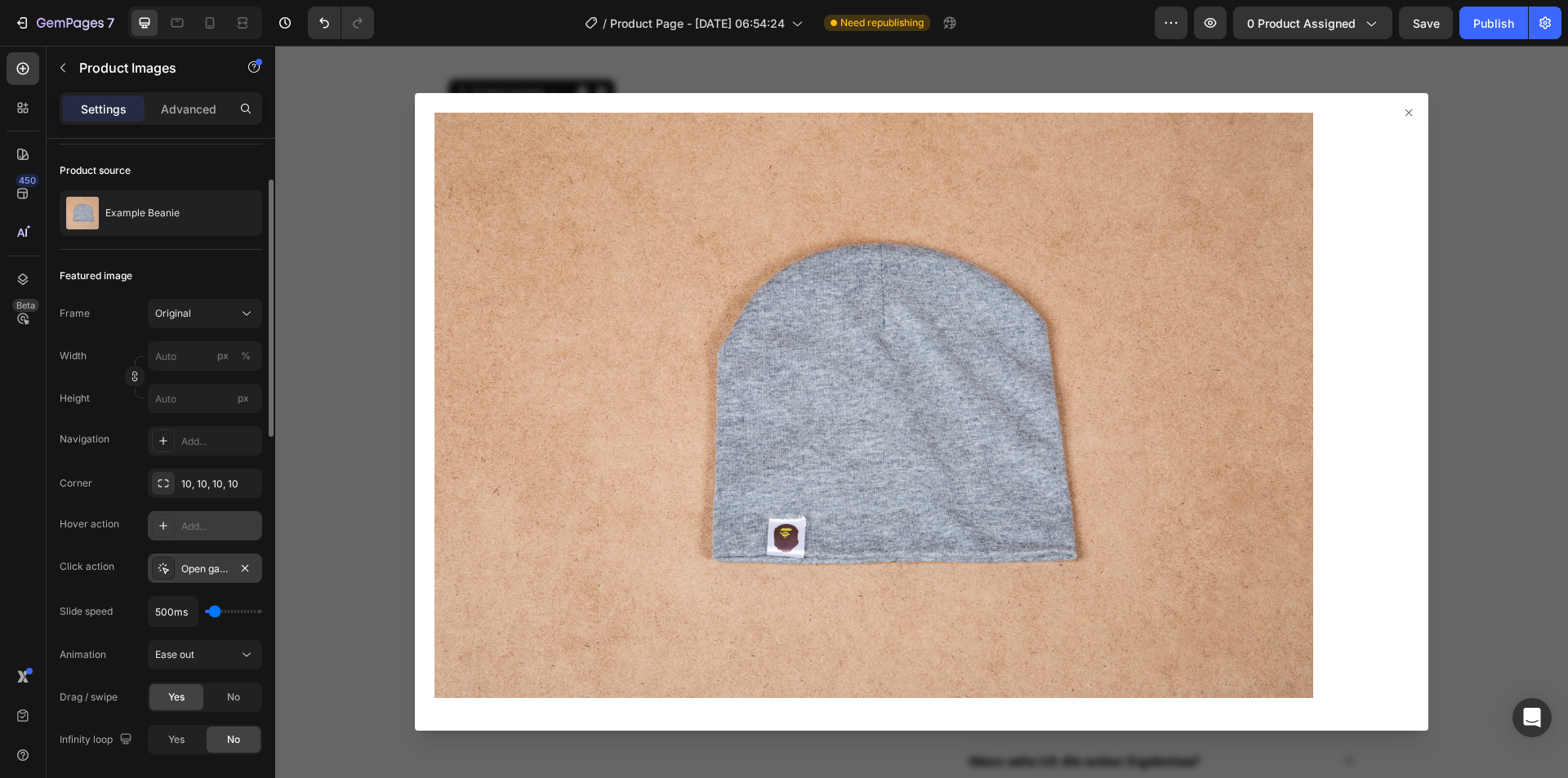
click at [361, 362] on div at bounding box center [922, 412] width 1292 height 732
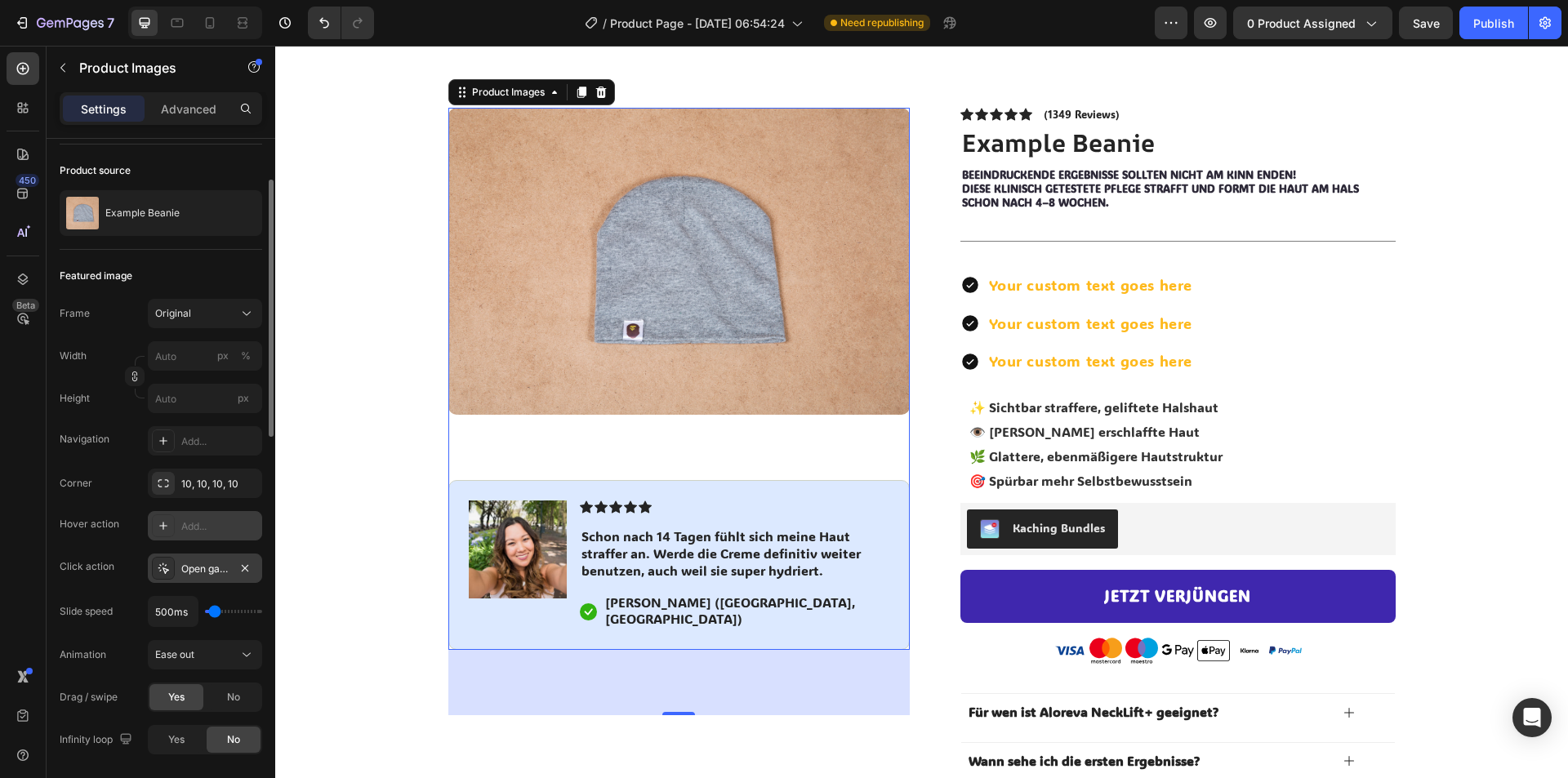
click at [249, 527] on div "Add..." at bounding box center [220, 526] width 77 height 15
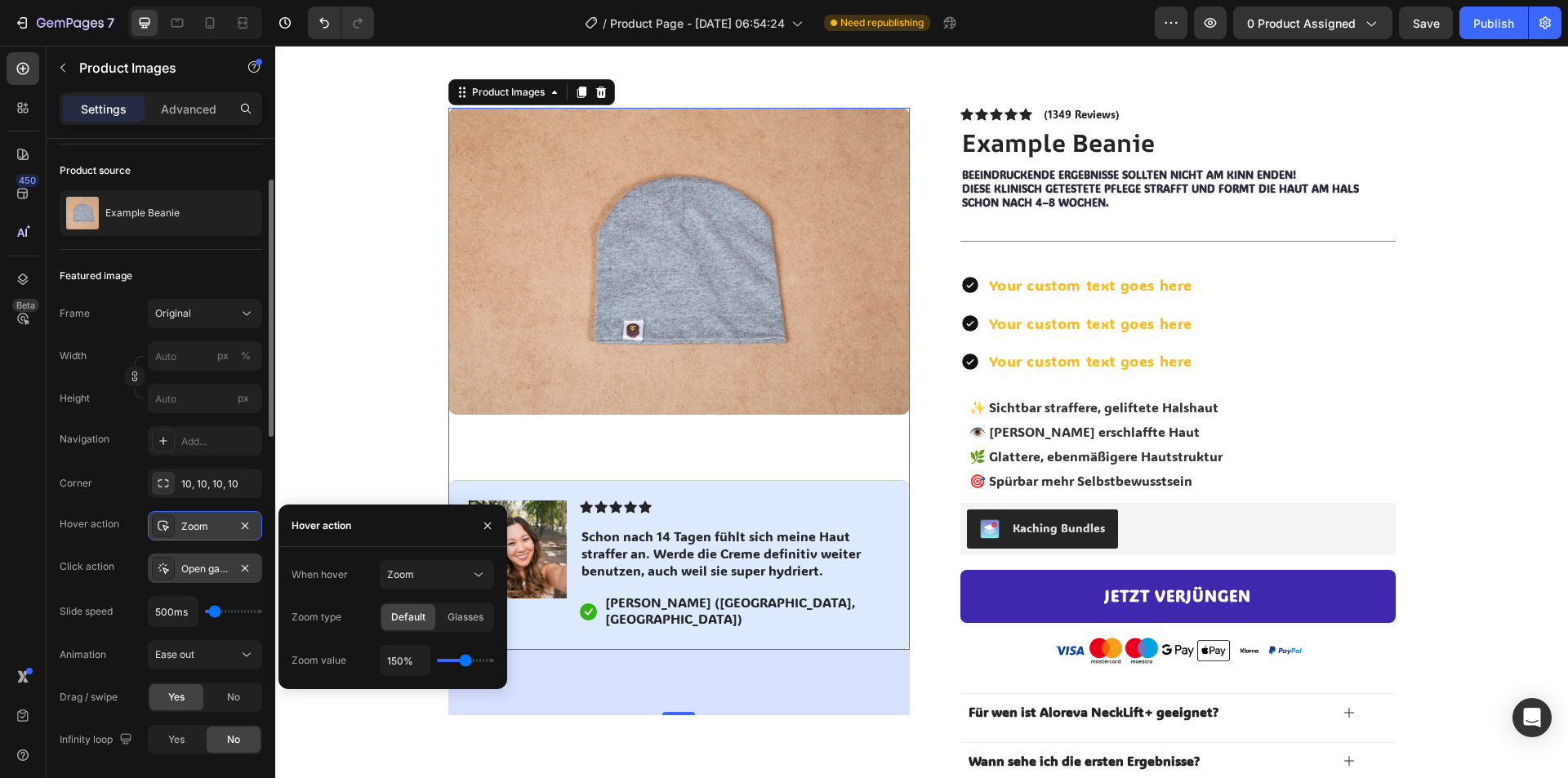
click at [135, 535] on div "Hover action Zoom" at bounding box center [160, 526] width 202 height 29
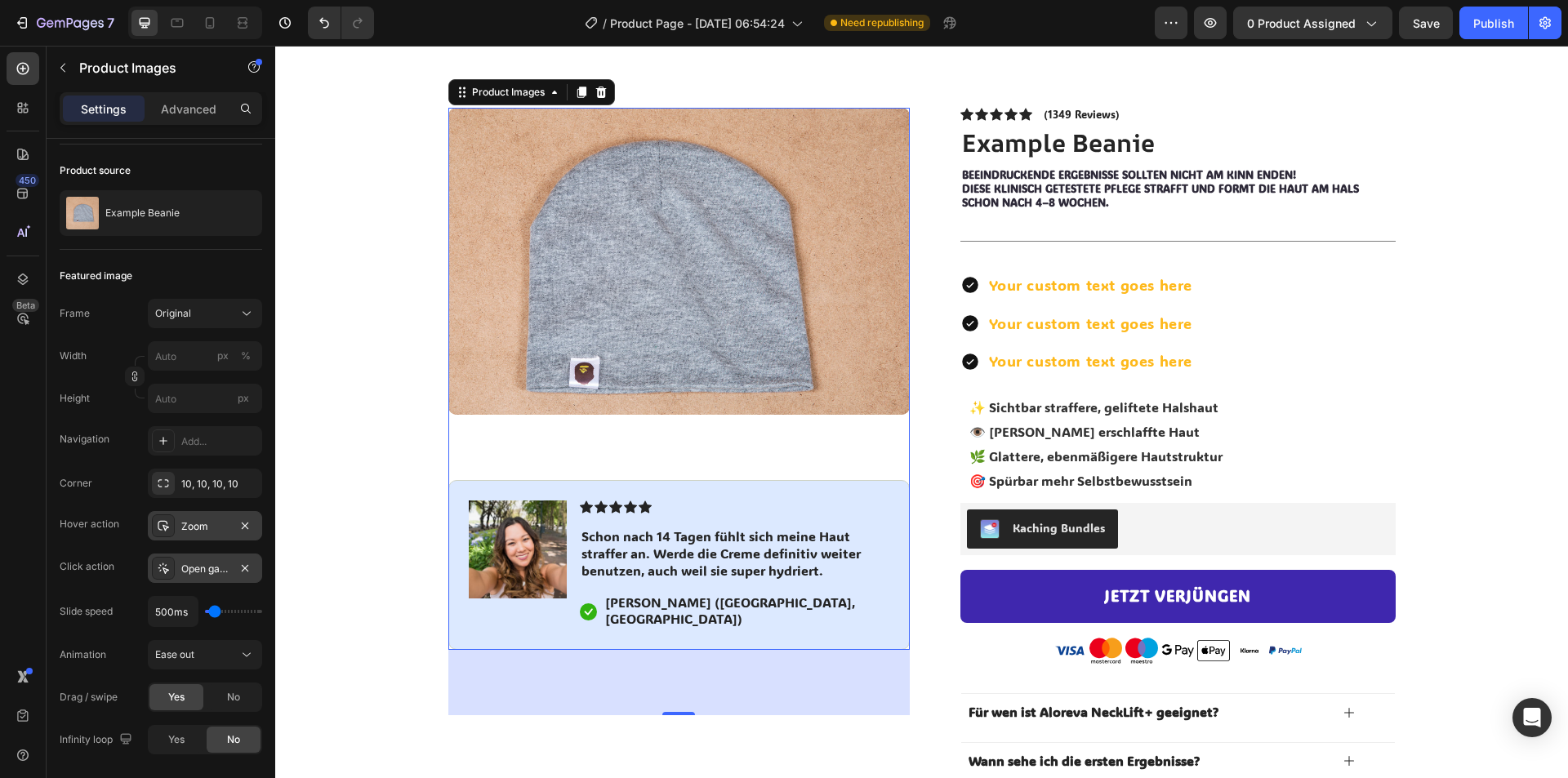
click at [727, 248] on img at bounding box center [679, 262] width 461 height 308
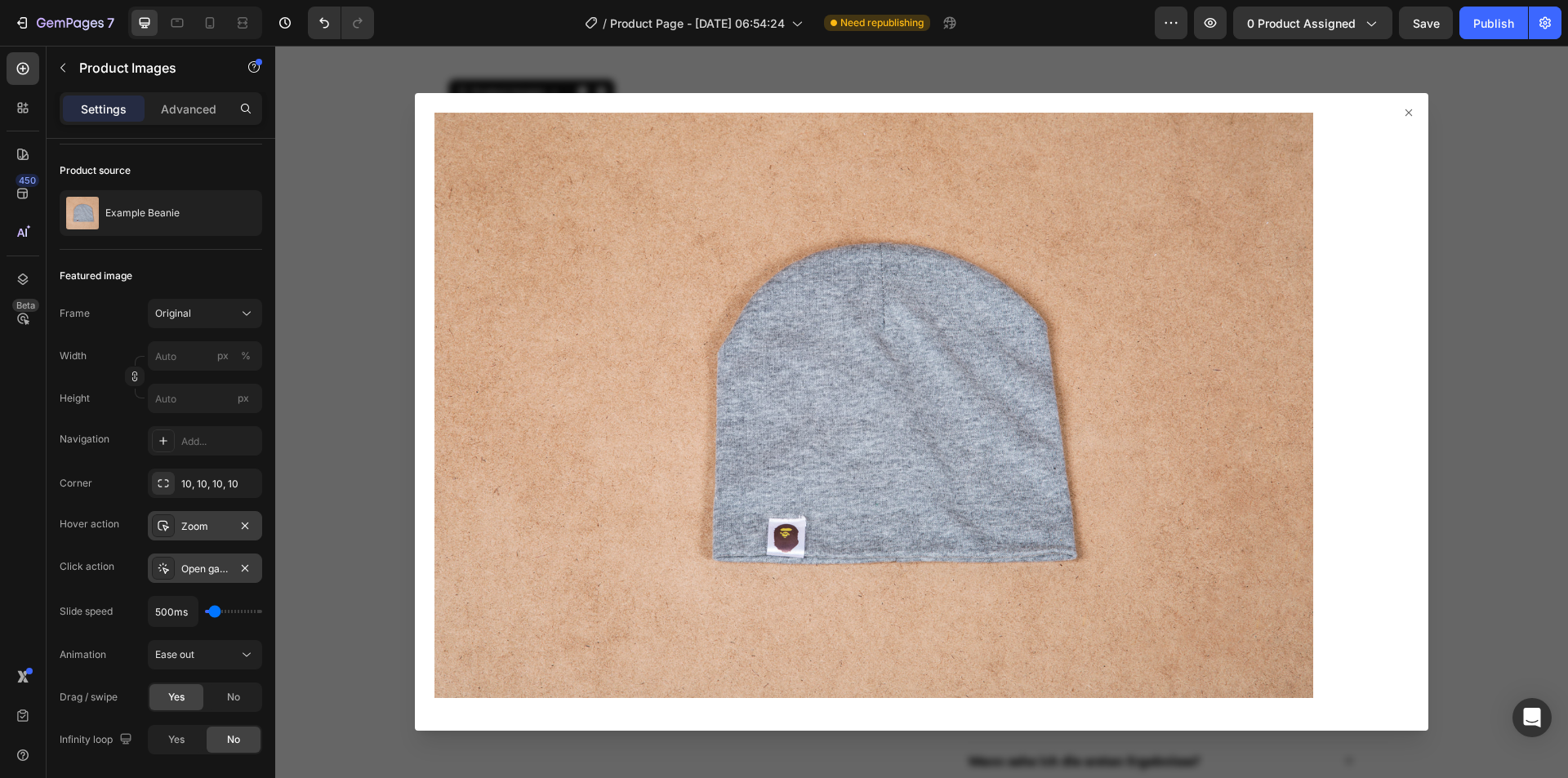
click at [214, 566] on div "Open gallery" at bounding box center [205, 569] width 48 height 15
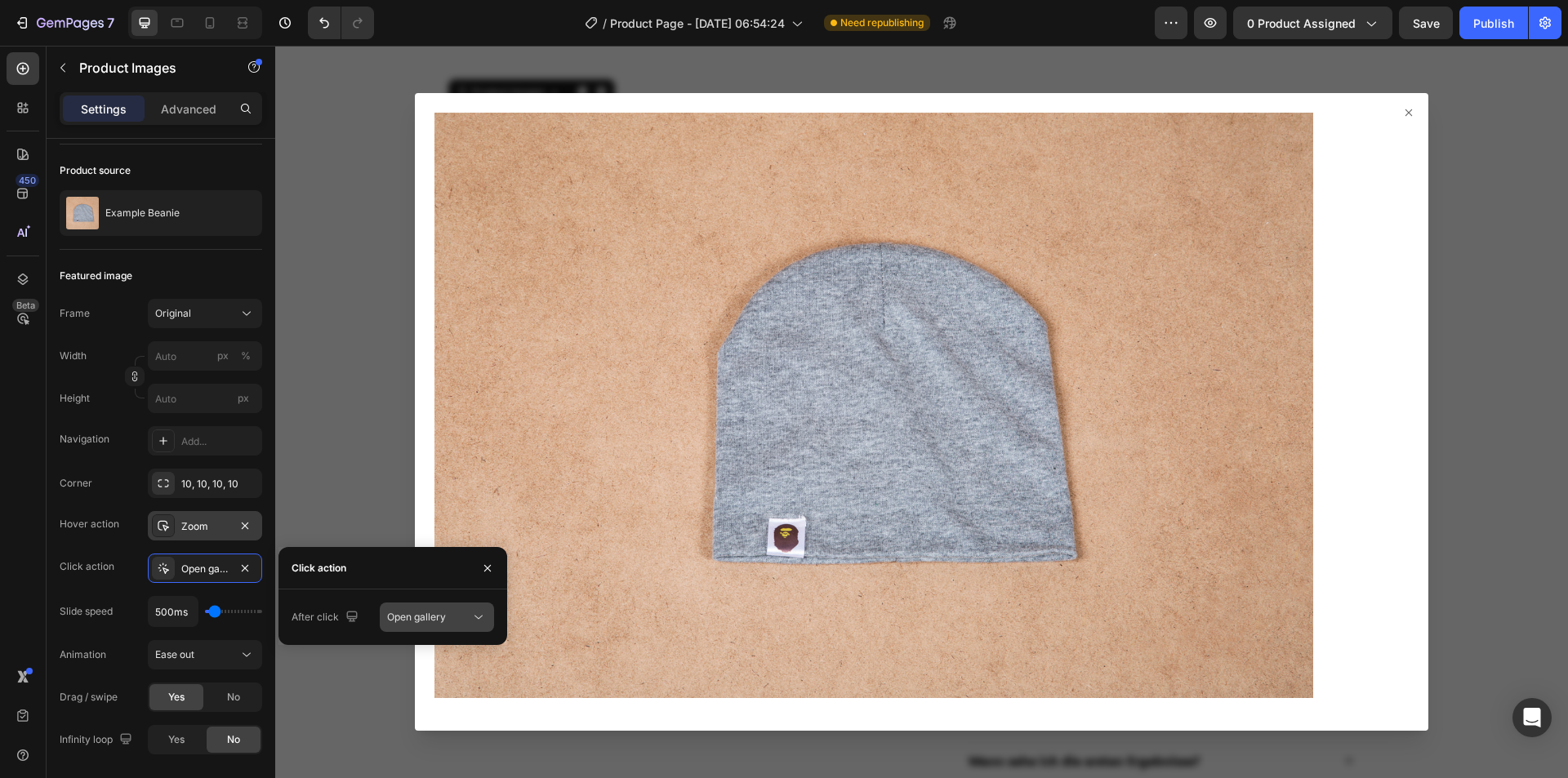
click at [448, 618] on div "Open gallery" at bounding box center [428, 617] width 83 height 15
click at [460, 616] on div "Open gallery" at bounding box center [428, 617] width 83 height 15
click at [471, 631] on button "Open gallery" at bounding box center [437, 617] width 114 height 29
click at [484, 623] on icon at bounding box center [479, 618] width 16 height 16
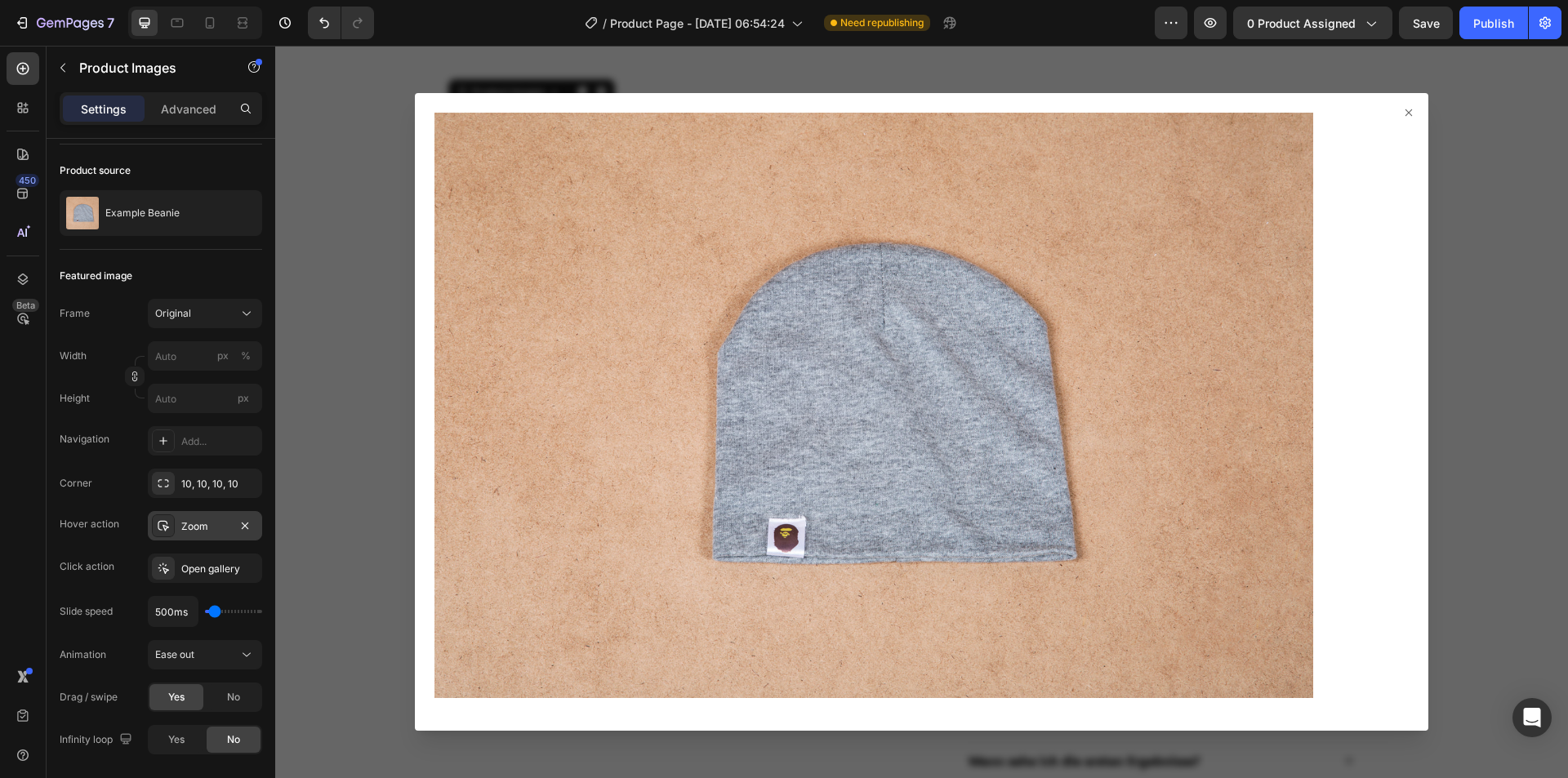
click at [29, 530] on div "450 Beta" at bounding box center [23, 356] width 33 height 609
